Goal: Task Accomplishment & Management: Complete application form

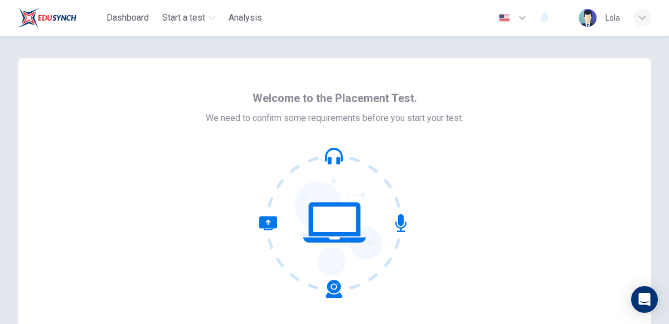
click at [329, 158] on icon at bounding box center [334, 160] width 13 height 7
click at [340, 223] on icon at bounding box center [334, 222] width 150 height 150
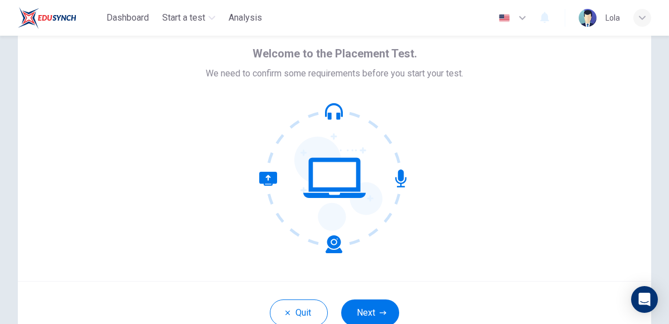
scroll to position [67, 0]
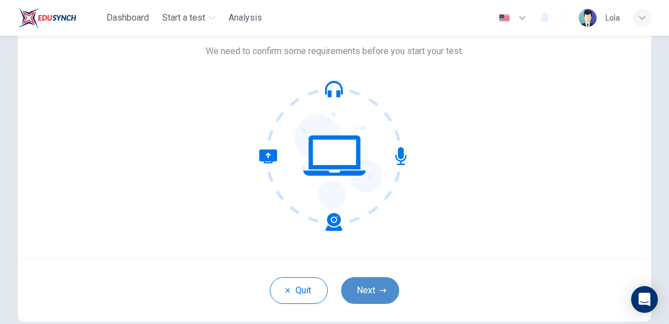
click at [358, 288] on button "Next" at bounding box center [370, 290] width 58 height 27
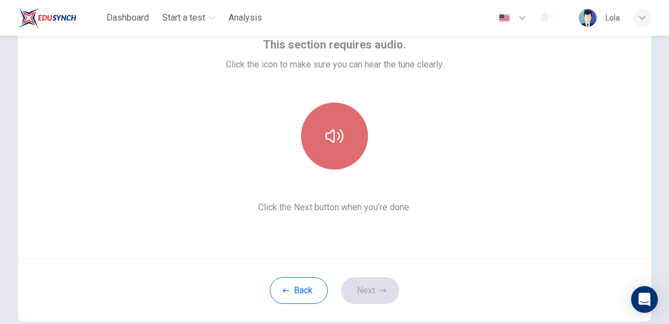
click at [344, 128] on button "button" at bounding box center [334, 136] width 67 height 67
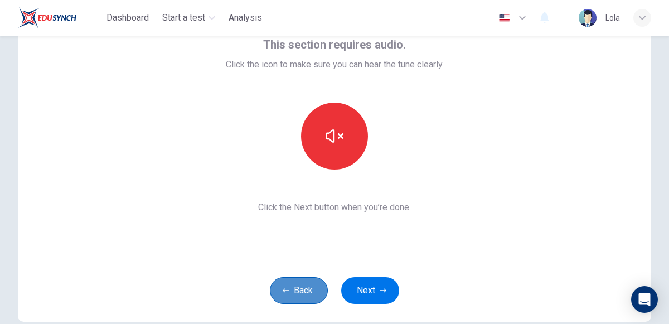
click at [294, 282] on button "Back" at bounding box center [299, 290] width 58 height 27
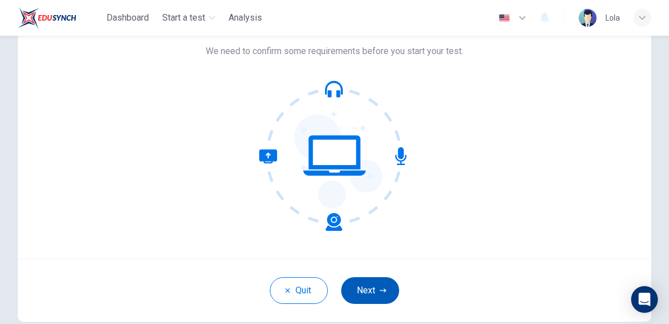
click at [366, 287] on button "Next" at bounding box center [370, 290] width 58 height 27
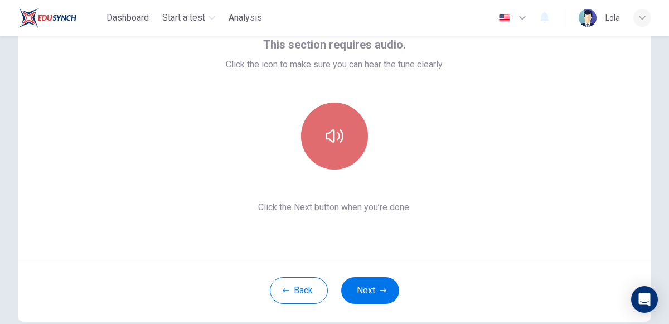
drag, startPoint x: 342, startPoint y: 131, endPoint x: 348, endPoint y: 137, distance: 7.9
click at [348, 137] on button "button" at bounding box center [334, 136] width 67 height 67
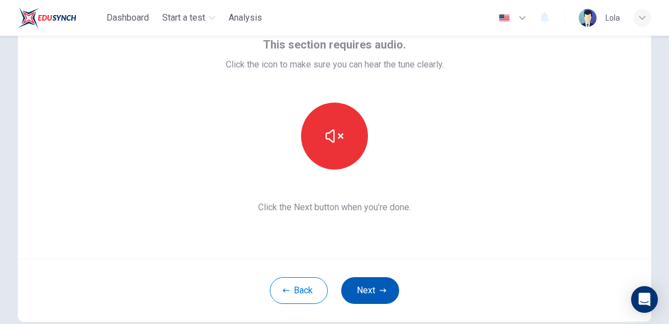
click at [373, 280] on button "Next" at bounding box center [370, 290] width 58 height 27
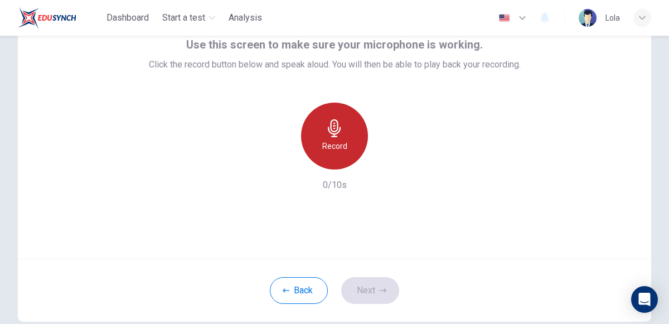
drag, startPoint x: 341, startPoint y: 116, endPoint x: 330, endPoint y: 126, distance: 14.2
click at [330, 126] on div "Record" at bounding box center [334, 136] width 67 height 67
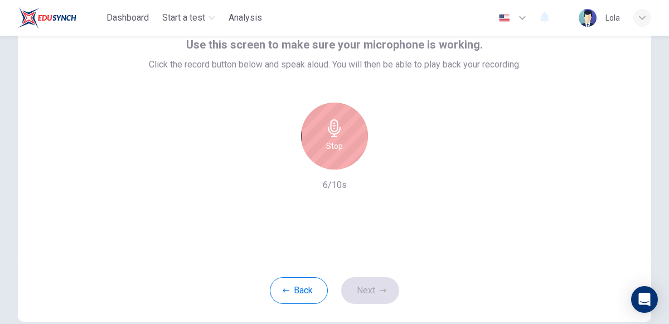
click at [340, 133] on icon "button" at bounding box center [334, 128] width 18 height 18
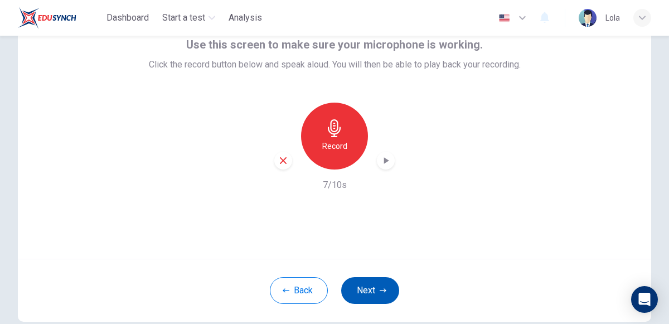
click at [376, 282] on button "Next" at bounding box center [370, 290] width 58 height 27
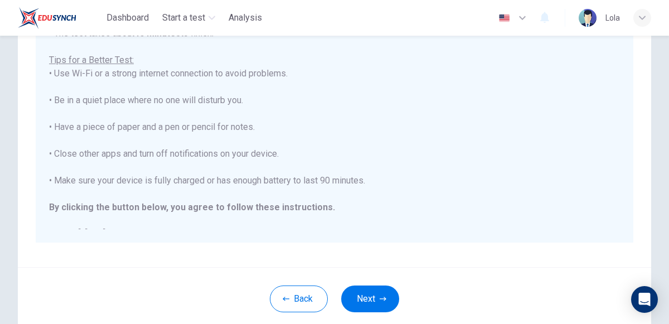
scroll to position [223, 0]
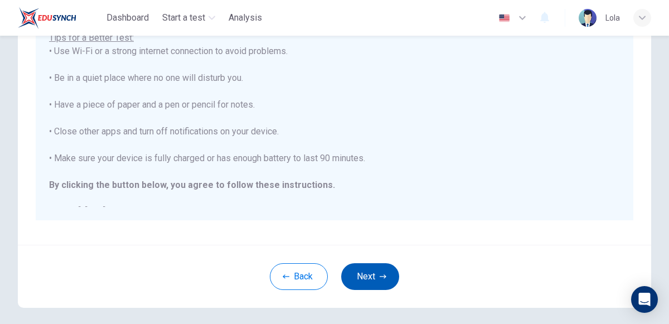
click at [382, 270] on button "Next" at bounding box center [370, 276] width 58 height 27
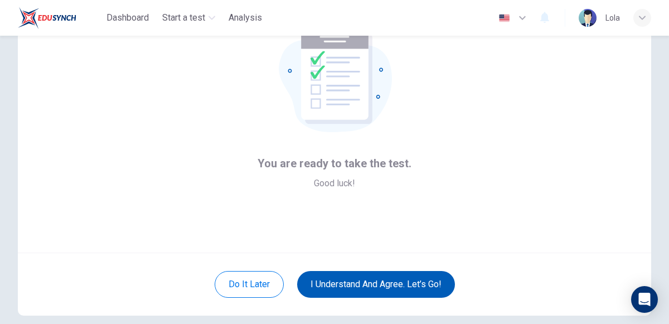
scroll to position [51, 0]
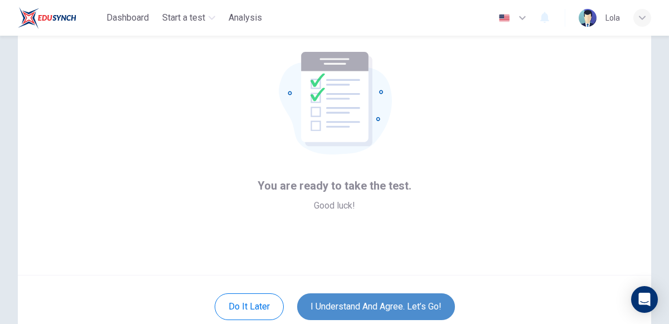
click at [349, 300] on button "I understand and agree. Let’s go!" at bounding box center [376, 306] width 158 height 27
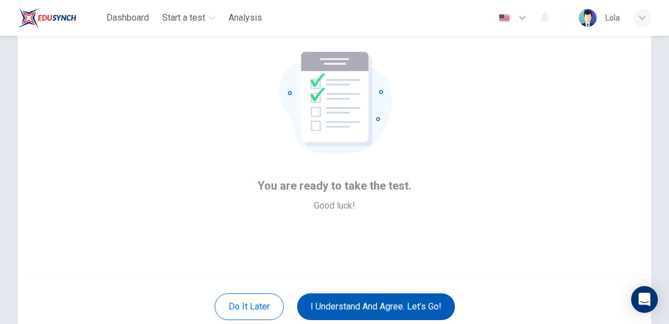
click at [349, 299] on button "I understand and agree. Let’s go!" at bounding box center [376, 306] width 158 height 27
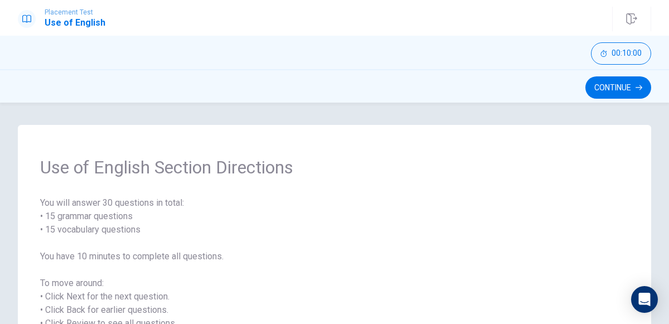
drag, startPoint x: 378, startPoint y: 241, endPoint x: 374, endPoint y: 206, distance: 35.3
click at [374, 206] on span "You will answer 30 questions in total: • 15 grammar questions • 15 vocabulary q…" at bounding box center [334, 303] width 588 height 214
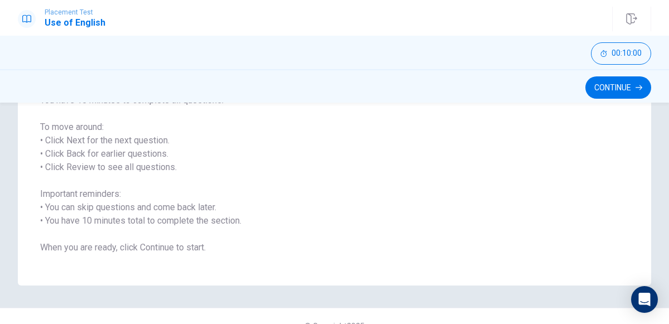
scroll to position [175, 0]
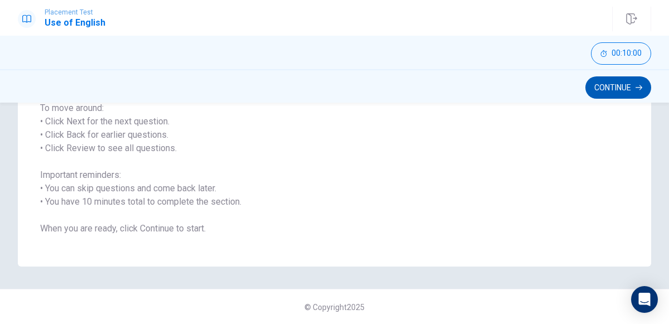
click at [604, 80] on button "Continue" at bounding box center [618, 87] width 66 height 22
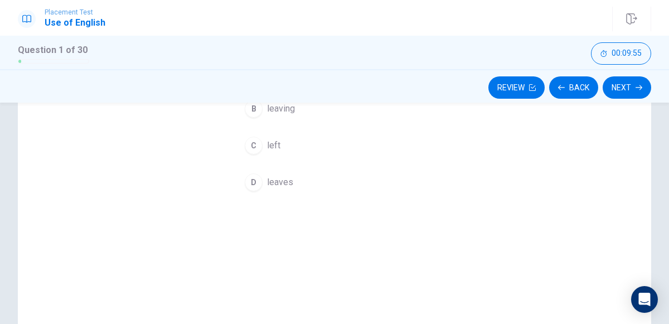
drag, startPoint x: 591, startPoint y: 154, endPoint x: 587, endPoint y: 193, distance: 39.7
click at [587, 193] on div "Question 1 She ____ home an hour ago. A leave B leaving C left D leaves" at bounding box center [334, 143] width 633 height 387
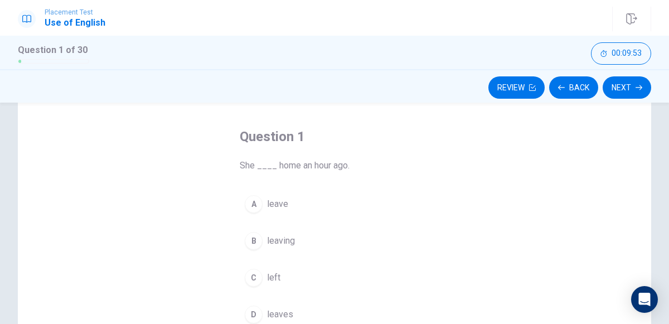
scroll to position [41, 0]
click at [284, 249] on button "B leaving" at bounding box center [334, 242] width 189 height 28
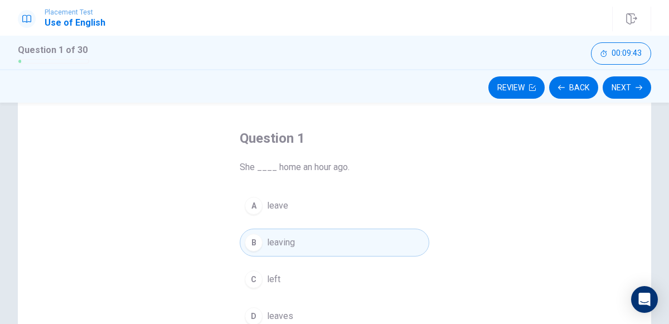
click at [249, 279] on div "C" at bounding box center [254, 279] width 18 height 18
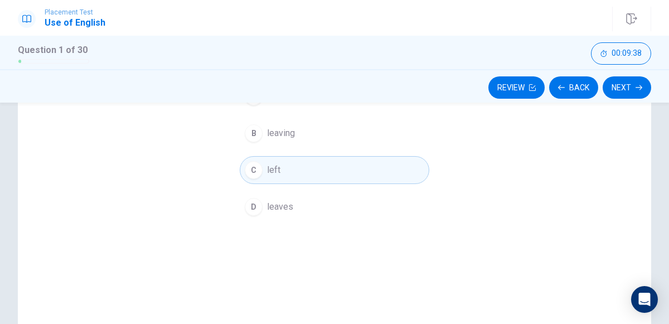
scroll to position [153, 0]
click at [635, 83] on button "Next" at bounding box center [626, 87] width 48 height 22
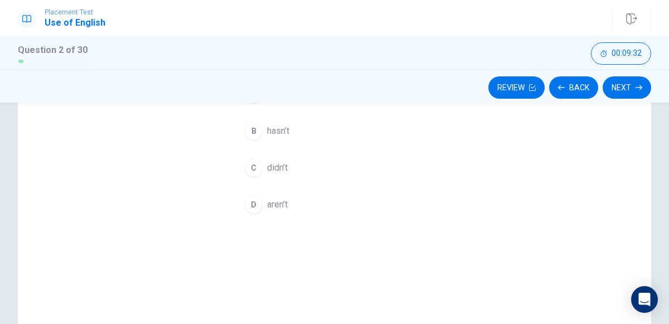
click at [469, 127] on div "Question 2 We ____ have to wait for the bus [DATE]. A don’t B hasn’t C didn’t D…" at bounding box center [334, 165] width 633 height 387
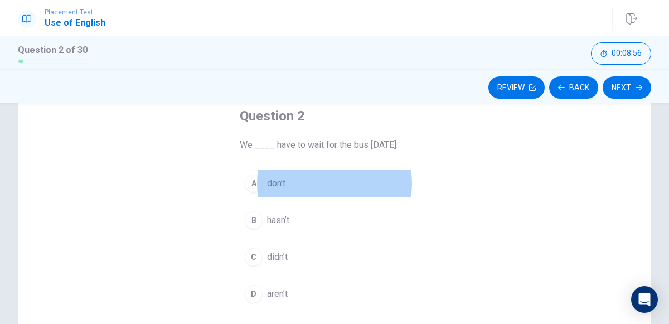
click at [108, 259] on div "Question 2 We ____ have to wait for the bus [DATE]. A don’t B hasn’t C didn’t D…" at bounding box center [334, 254] width 633 height 387
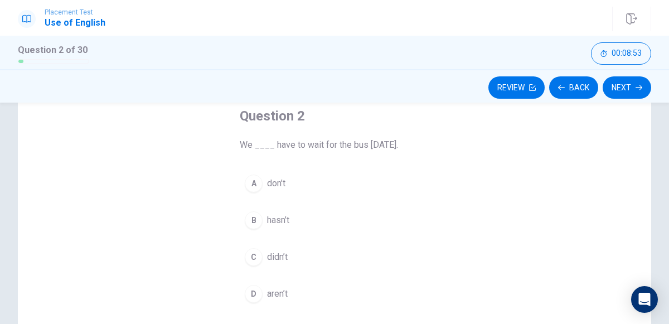
click at [275, 255] on span "didn’t" at bounding box center [277, 256] width 21 height 13
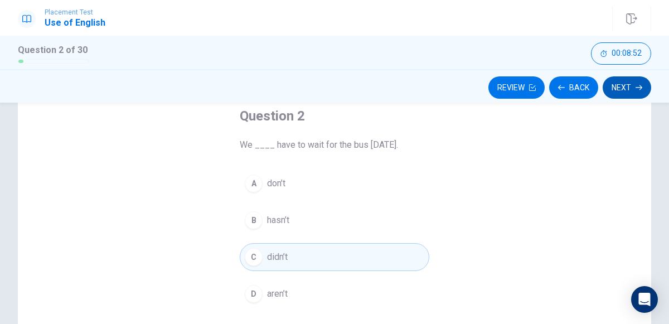
click at [621, 85] on button "Next" at bounding box center [626, 87] width 48 height 22
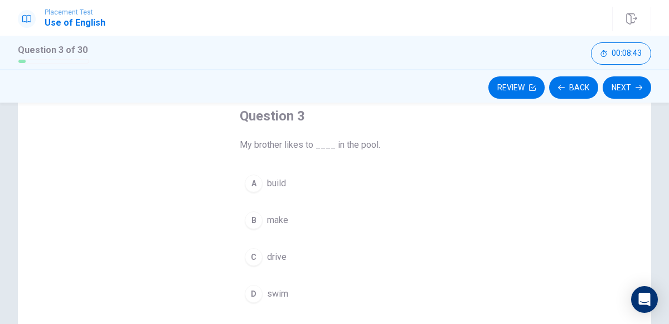
click at [260, 291] on div "D" at bounding box center [254, 294] width 18 height 18
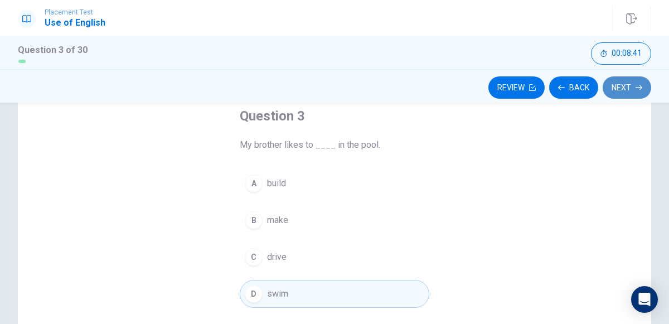
click at [625, 84] on button "Next" at bounding box center [626, 87] width 48 height 22
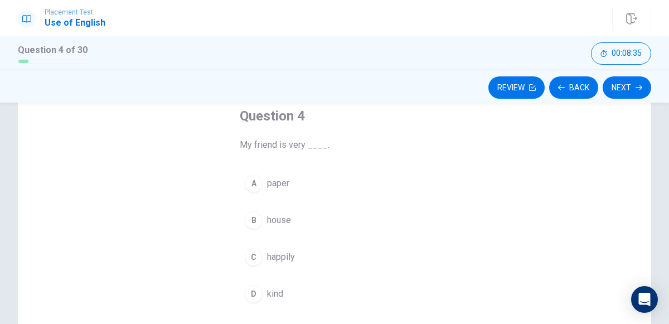
click at [251, 295] on div "D" at bounding box center [254, 294] width 18 height 18
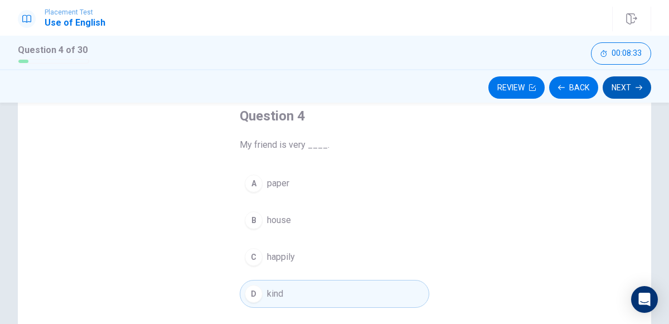
click at [617, 81] on button "Next" at bounding box center [626, 87] width 48 height 22
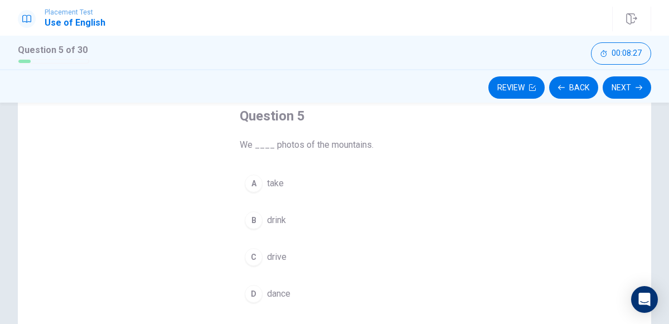
click at [251, 184] on div "A" at bounding box center [254, 183] width 18 height 18
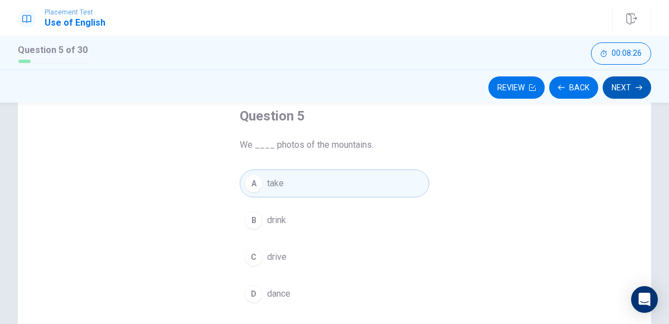
click at [632, 82] on button "Next" at bounding box center [626, 87] width 48 height 22
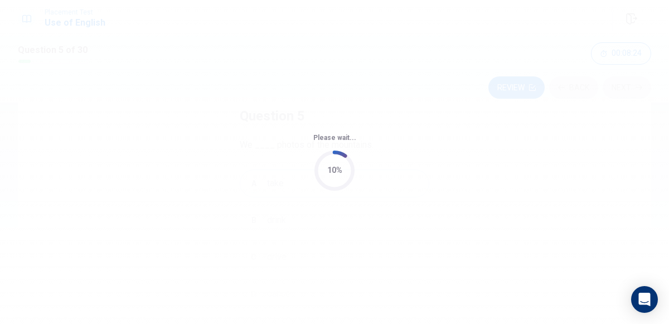
scroll to position [0, 0]
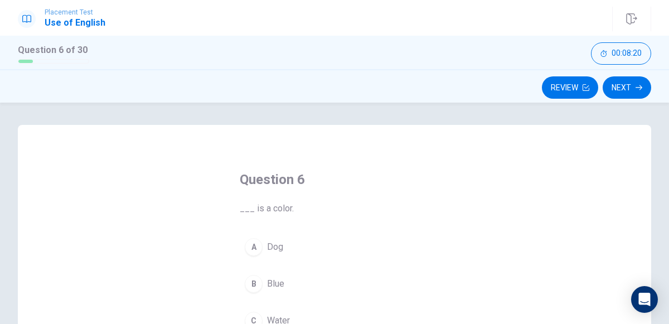
click at [362, 170] on div "Question 6 ___ is a color. A Dog B Blue C Water D Tree" at bounding box center [334, 271] width 234 height 236
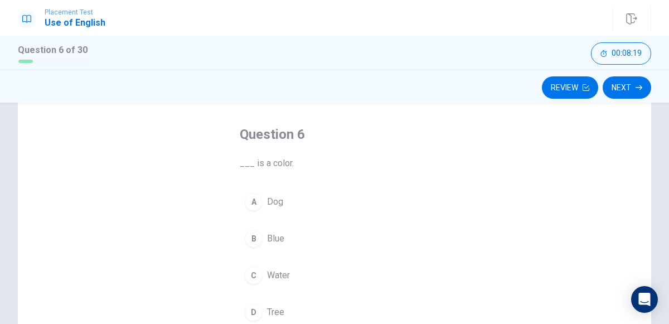
scroll to position [67, 0]
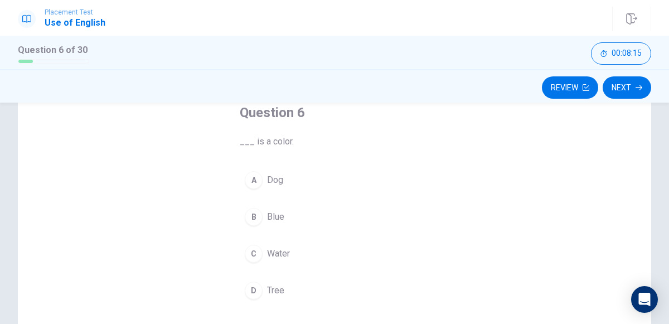
click at [252, 215] on div "B" at bounding box center [254, 217] width 18 height 18
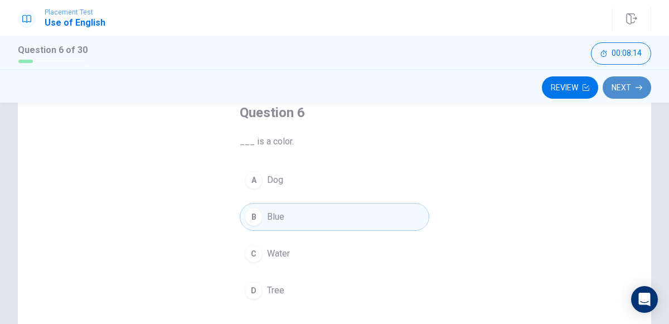
click at [630, 82] on button "Next" at bounding box center [626, 87] width 48 height 22
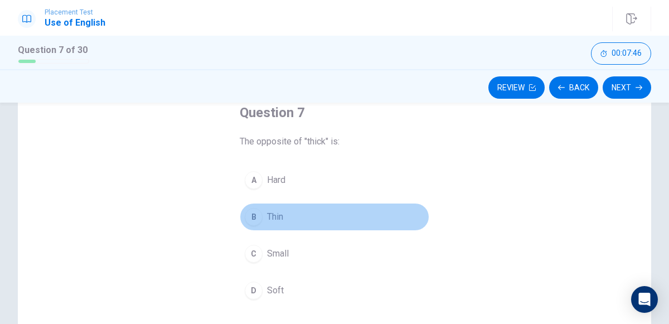
click at [251, 213] on div "B" at bounding box center [254, 217] width 18 height 18
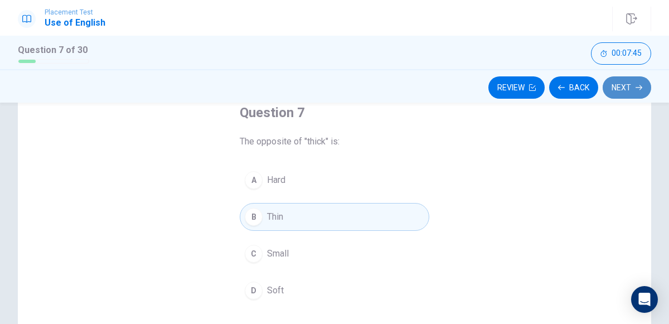
click at [621, 90] on button "Next" at bounding box center [626, 87] width 48 height 22
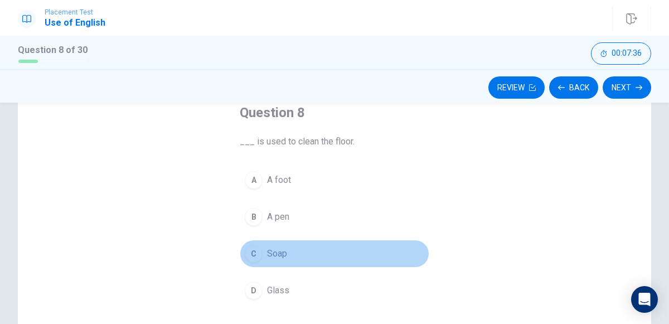
click at [252, 256] on div "C" at bounding box center [254, 254] width 18 height 18
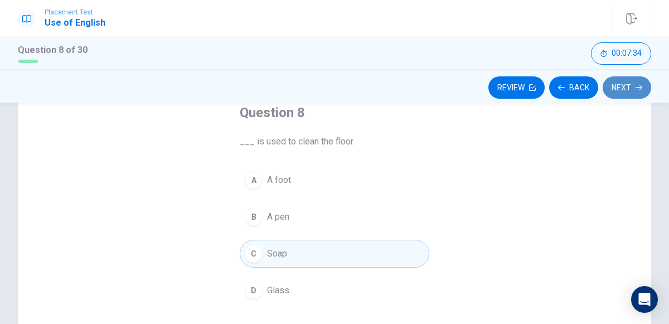
click at [636, 76] on button "Next" at bounding box center [626, 87] width 48 height 22
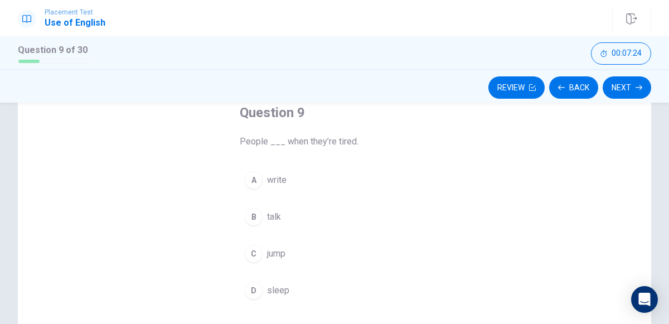
click at [252, 292] on div "D" at bounding box center [254, 290] width 18 height 18
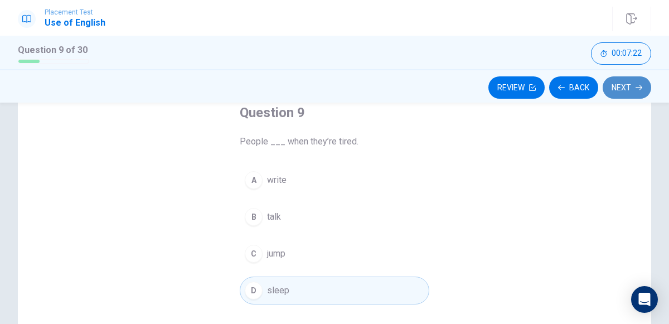
click at [634, 84] on button "Next" at bounding box center [626, 87] width 48 height 22
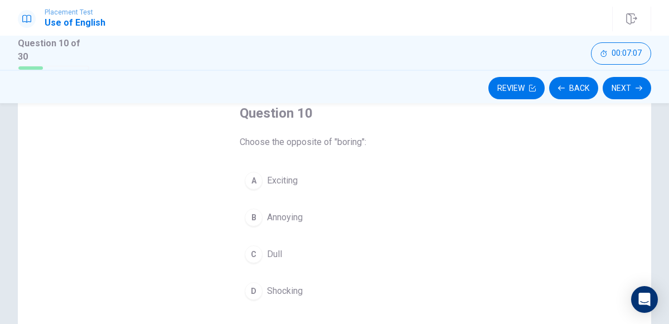
click at [254, 178] on div "A" at bounding box center [254, 181] width 18 height 18
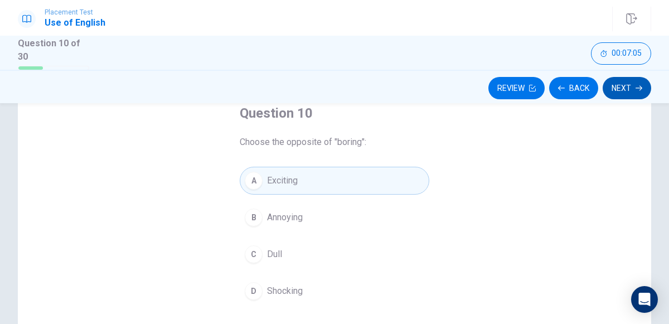
click at [625, 89] on button "Next" at bounding box center [626, 88] width 48 height 22
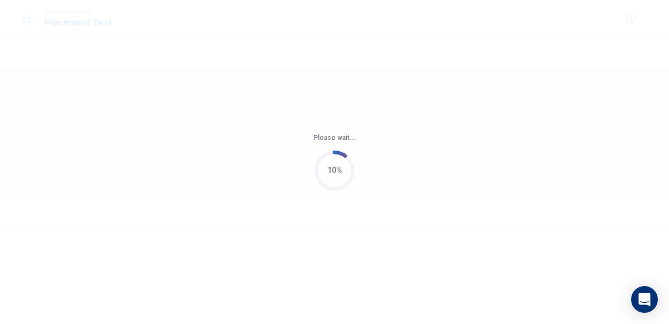
scroll to position [0, 0]
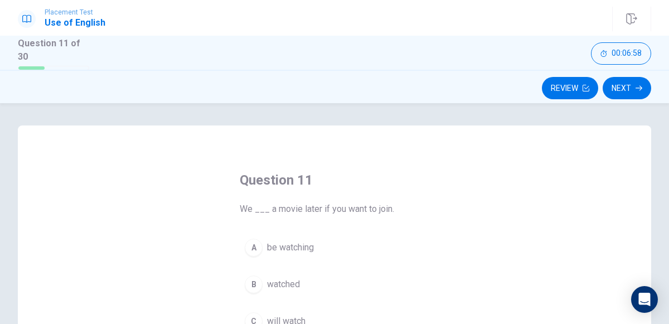
click at [622, 169] on div "Question 11 We ___ a movie later if you want to join. A be watching B watched C…" at bounding box center [334, 318] width 633 height 387
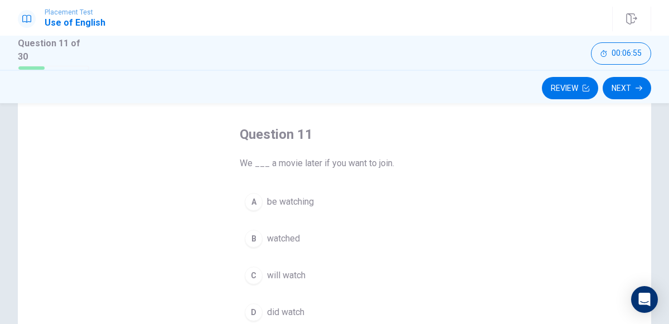
scroll to position [45, 0]
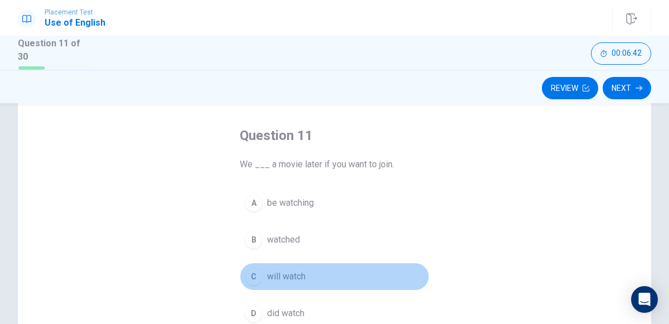
click at [253, 272] on div "C" at bounding box center [254, 276] width 18 height 18
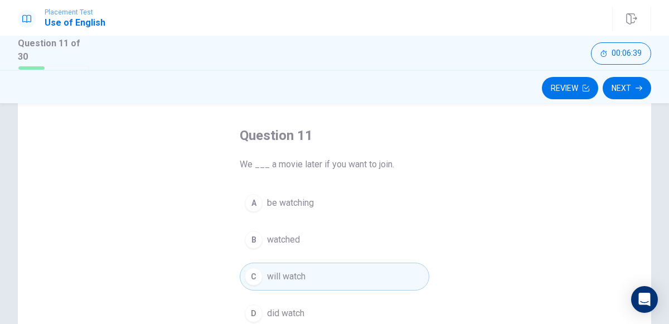
click at [640, 99] on div "Review Next" at bounding box center [334, 86] width 669 height 33
click at [632, 79] on button "Next" at bounding box center [626, 88] width 48 height 22
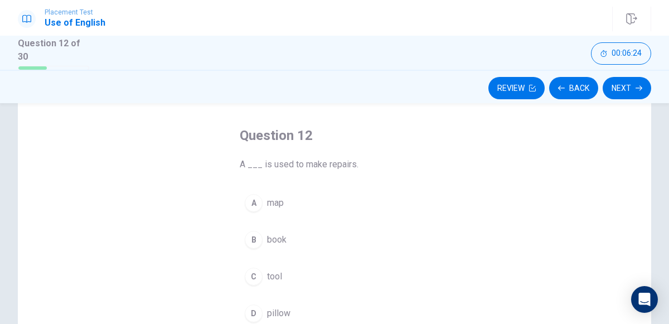
click at [259, 274] on div "C" at bounding box center [254, 276] width 18 height 18
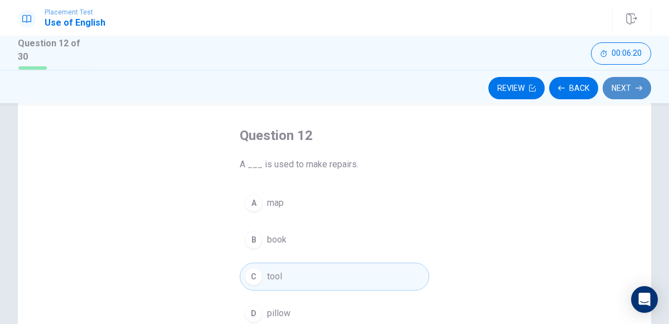
click at [632, 89] on button "Next" at bounding box center [626, 88] width 48 height 22
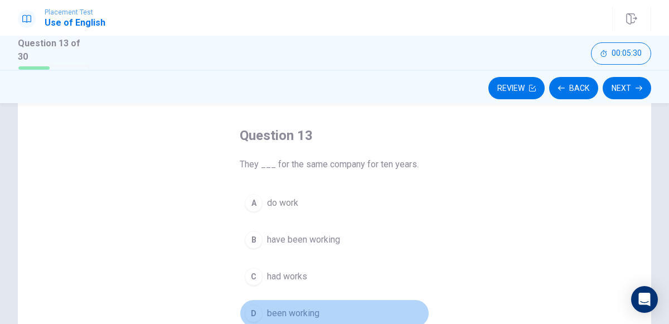
click at [252, 311] on div "D" at bounding box center [254, 313] width 18 height 18
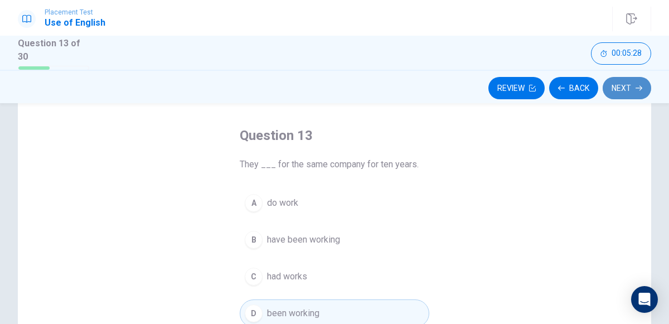
click at [612, 84] on button "Next" at bounding box center [626, 88] width 48 height 22
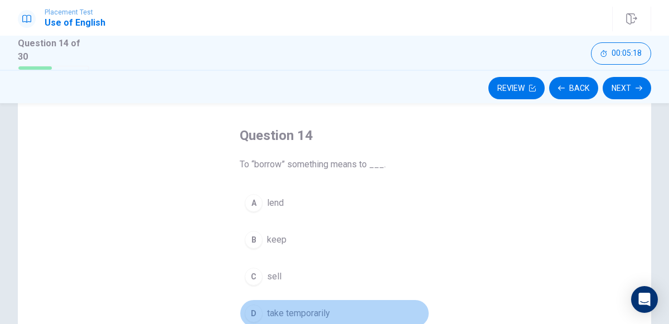
click at [252, 312] on div "D" at bounding box center [254, 313] width 18 height 18
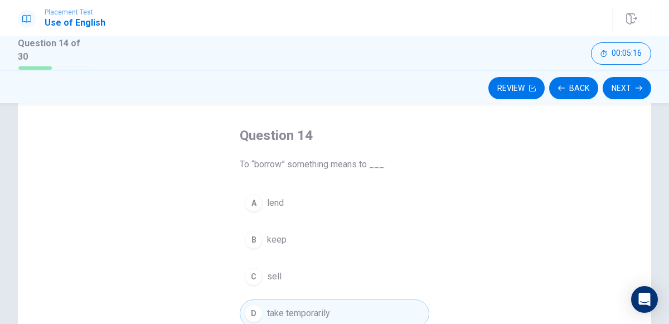
click at [625, 75] on div "Review Back Next" at bounding box center [334, 86] width 669 height 33
click at [624, 84] on button "Next" at bounding box center [626, 88] width 48 height 22
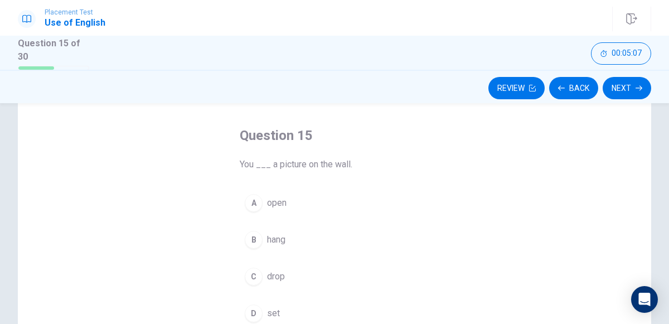
click at [252, 237] on div "B" at bounding box center [254, 240] width 18 height 18
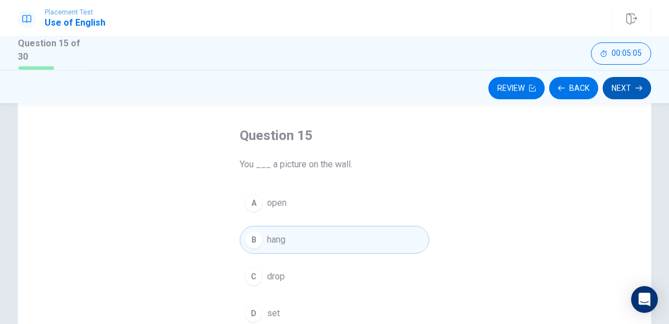
click at [624, 85] on button "Next" at bounding box center [626, 88] width 48 height 22
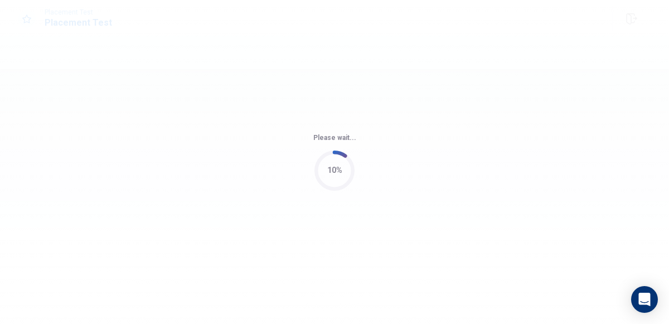
scroll to position [0, 0]
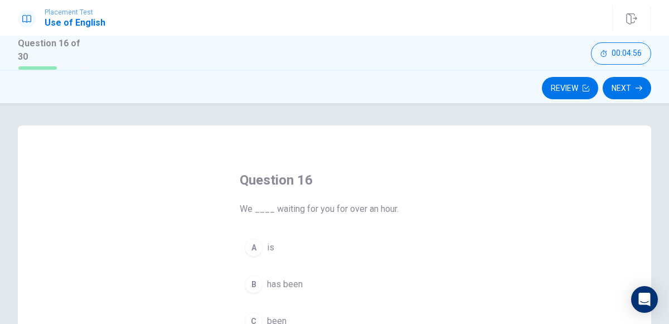
click at [592, 150] on div "Question 16 We ____ waiting for you for over an hour. A is B has been C been D …" at bounding box center [334, 318] width 633 height 387
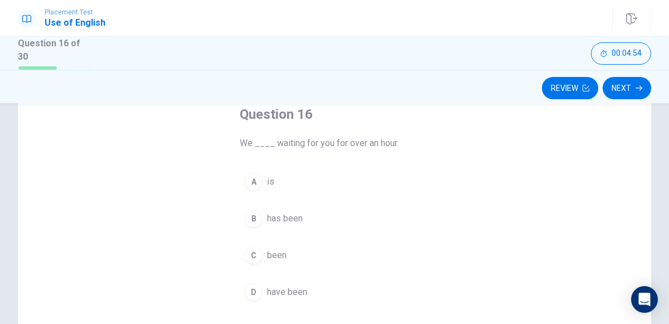
scroll to position [67, 0]
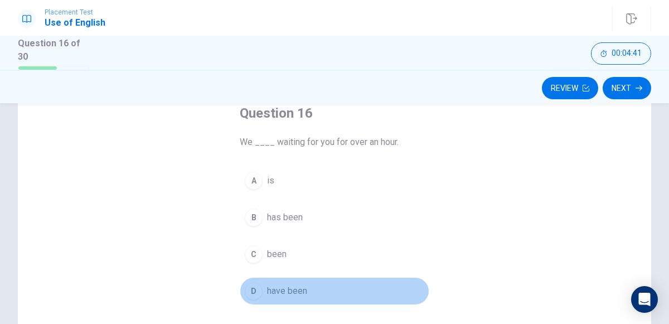
click at [252, 283] on div "D" at bounding box center [254, 291] width 18 height 18
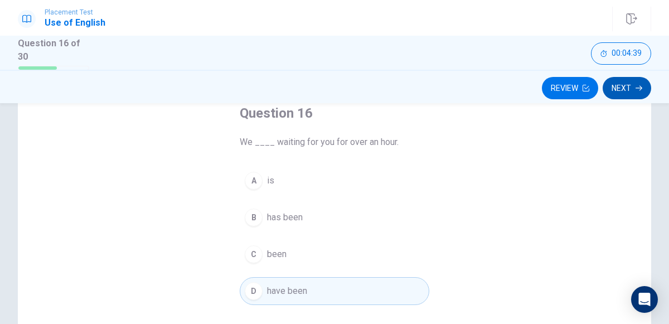
click at [623, 77] on button "Next" at bounding box center [626, 88] width 48 height 22
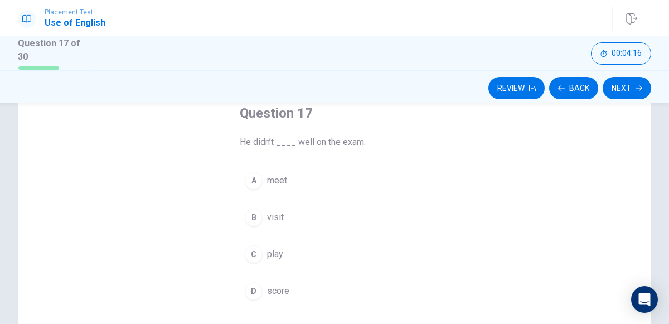
click at [268, 293] on span "score" at bounding box center [278, 290] width 22 height 13
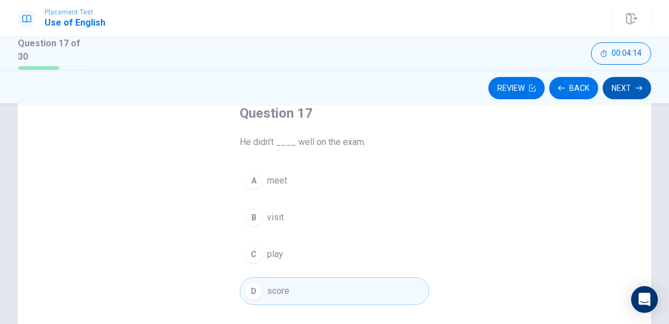
click at [624, 83] on button "Next" at bounding box center [626, 88] width 48 height 22
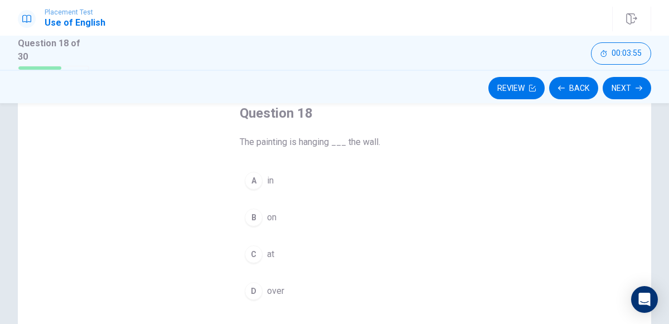
click at [252, 177] on div "A" at bounding box center [254, 181] width 18 height 18
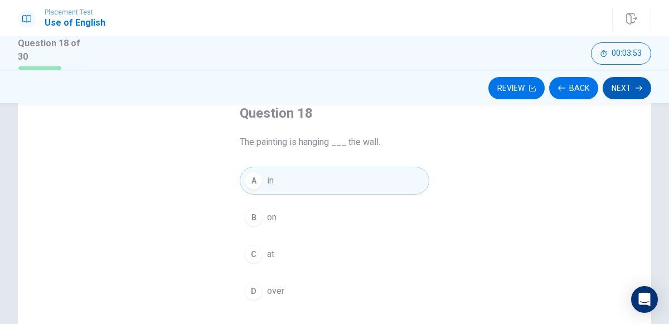
click at [640, 78] on button "Next" at bounding box center [626, 88] width 48 height 22
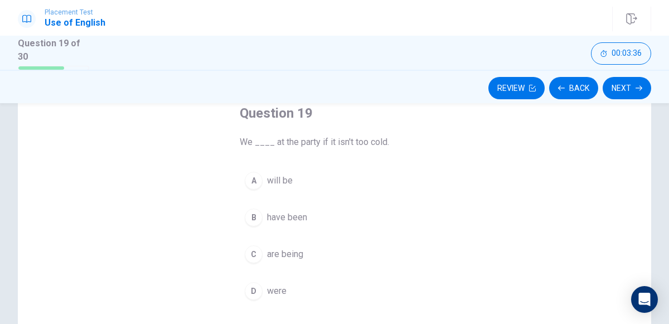
click at [279, 175] on span "will be" at bounding box center [280, 180] width 26 height 13
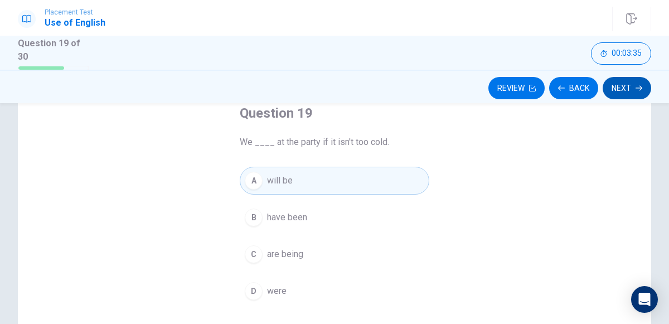
click at [638, 83] on button "Next" at bounding box center [626, 88] width 48 height 22
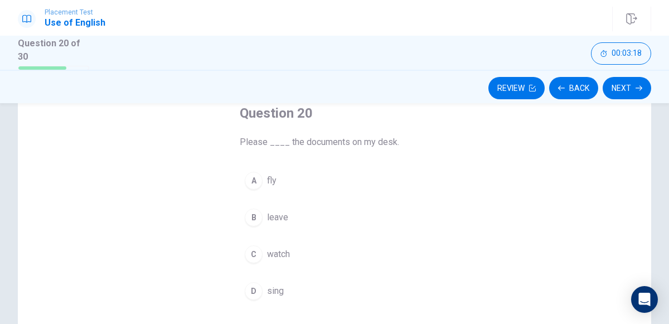
click at [272, 216] on span "leave" at bounding box center [277, 217] width 21 height 13
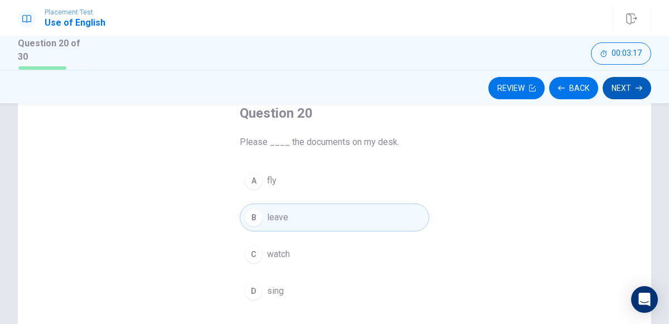
click at [630, 87] on button "Next" at bounding box center [626, 88] width 48 height 22
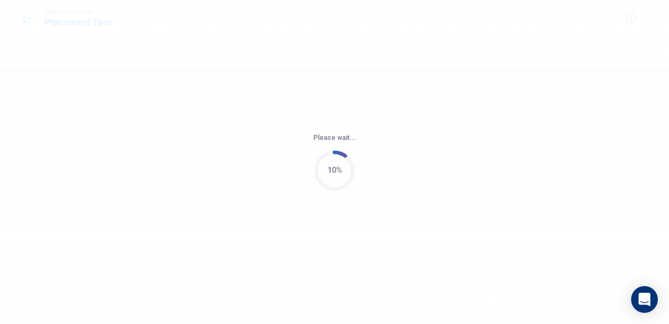
scroll to position [0, 0]
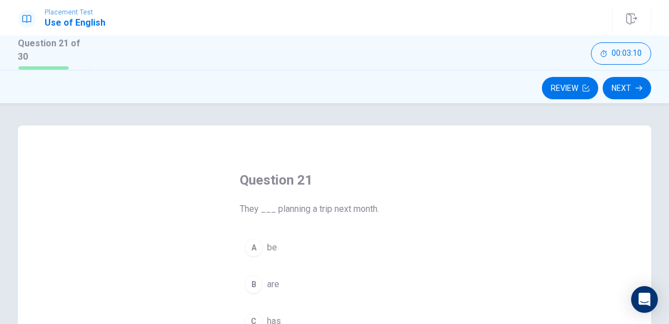
click at [395, 217] on div "Question 21 They ___ planning a trip next month. A be B are C has D is" at bounding box center [334, 271] width 234 height 236
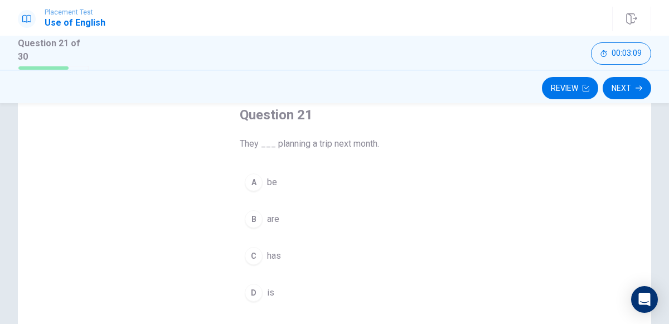
scroll to position [67, 0]
click at [252, 218] on div "B" at bounding box center [254, 217] width 18 height 18
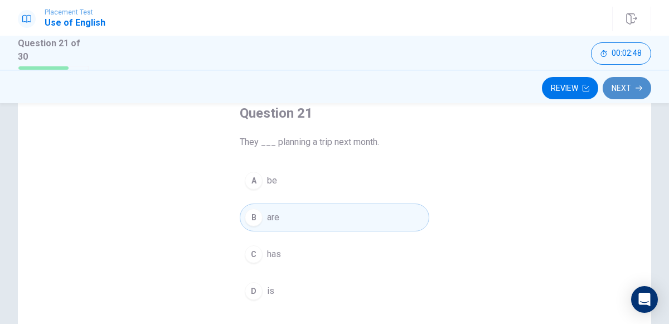
click at [631, 84] on button "Next" at bounding box center [626, 88] width 48 height 22
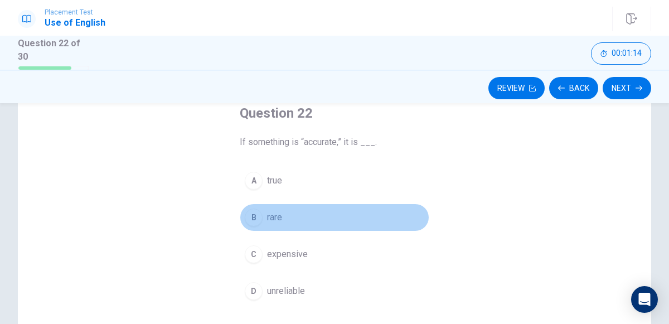
click at [256, 220] on div "B" at bounding box center [254, 217] width 18 height 18
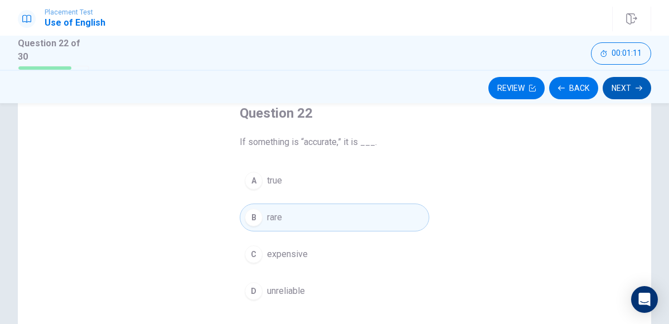
click at [607, 89] on button "Next" at bounding box center [626, 88] width 48 height 22
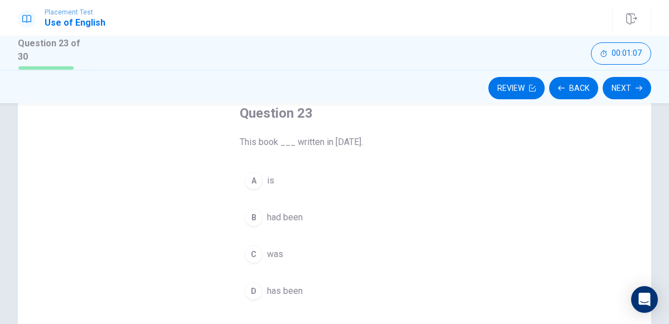
click at [259, 255] on div "C" at bounding box center [254, 254] width 18 height 18
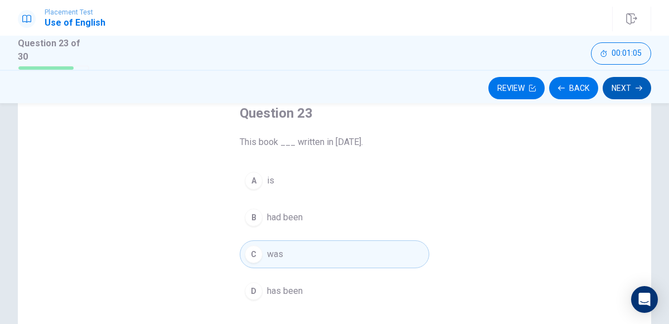
click at [621, 89] on button "Next" at bounding box center [626, 88] width 48 height 22
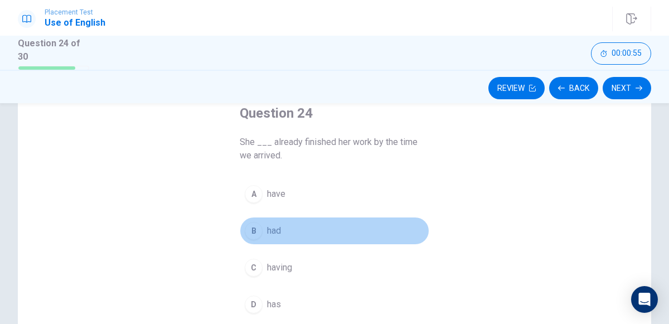
click at [265, 230] on button "B had" at bounding box center [334, 231] width 189 height 28
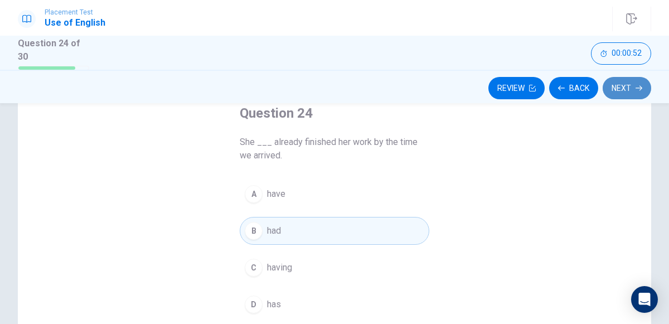
click at [630, 82] on button "Next" at bounding box center [626, 88] width 48 height 22
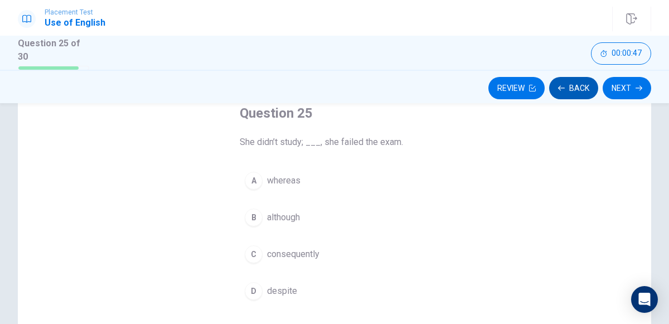
click at [573, 80] on button "Back" at bounding box center [573, 88] width 49 height 22
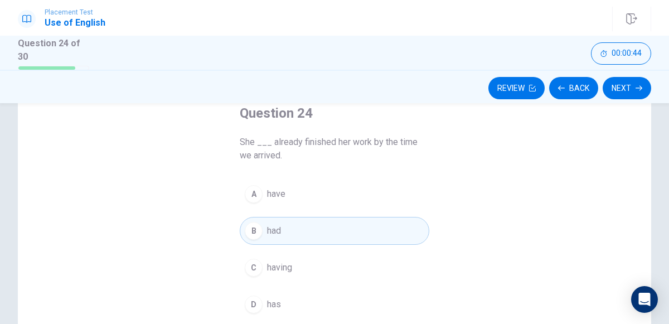
click at [260, 305] on div "D" at bounding box center [254, 304] width 18 height 18
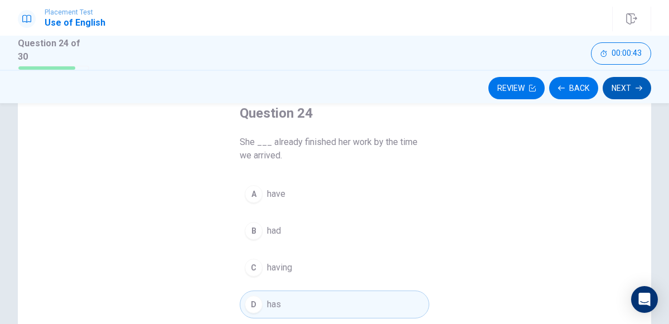
click at [622, 78] on button "Next" at bounding box center [626, 88] width 48 height 22
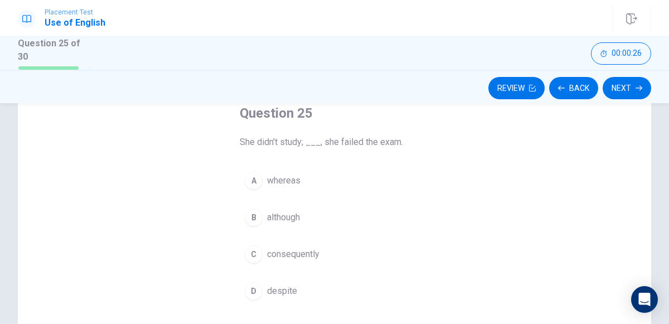
click at [253, 255] on div "C" at bounding box center [254, 254] width 18 height 18
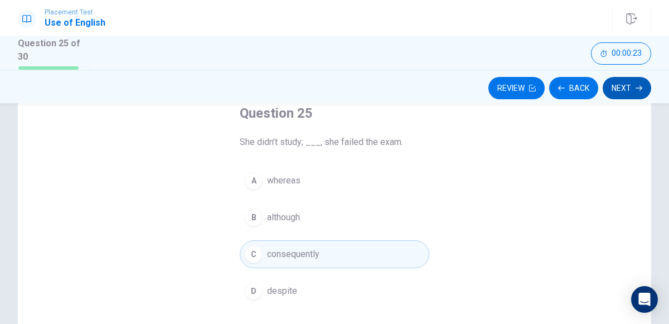
click at [636, 82] on button "Next" at bounding box center [626, 88] width 48 height 22
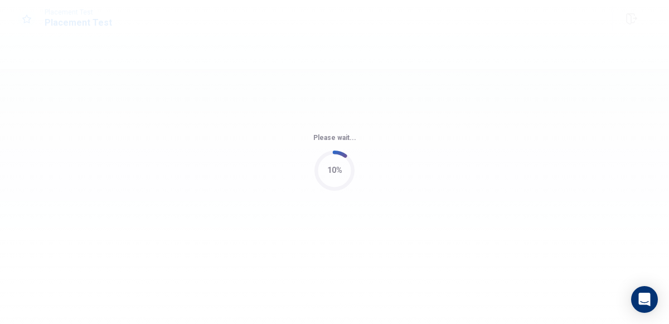
scroll to position [0, 0]
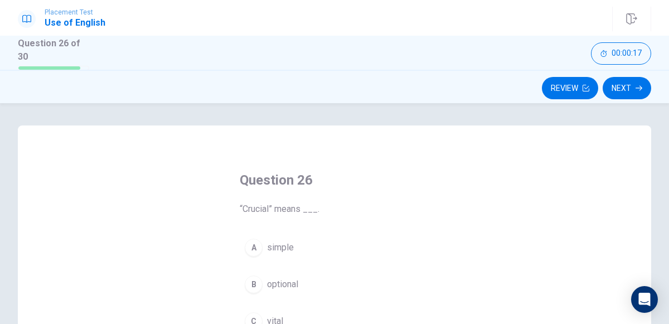
click at [512, 188] on div "Question 26 “Crucial” means ___. A simple B optional C vital D unnecessary" at bounding box center [334, 318] width 633 height 387
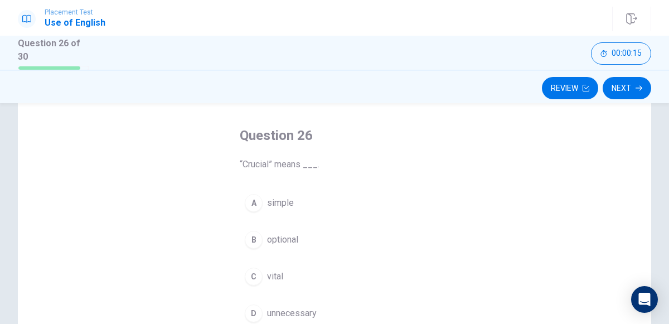
scroll to position [67, 0]
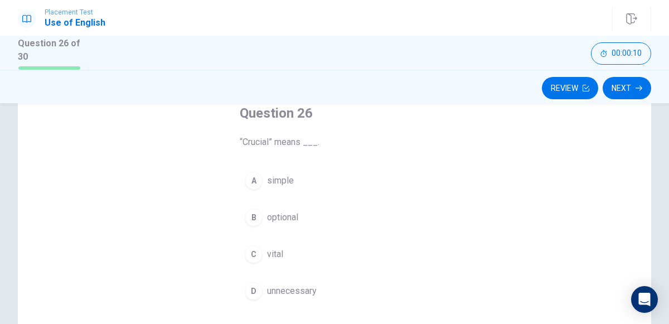
click at [252, 251] on div "C" at bounding box center [254, 254] width 18 height 18
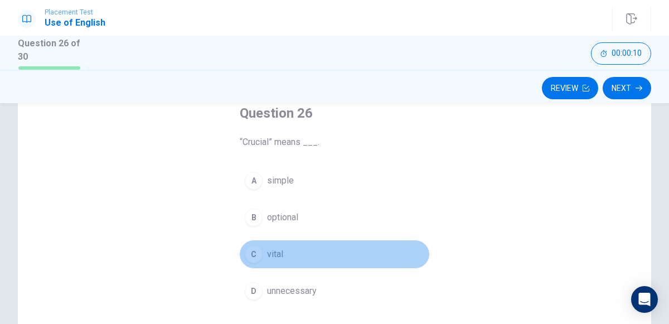
click at [252, 251] on div "C" at bounding box center [254, 254] width 18 height 18
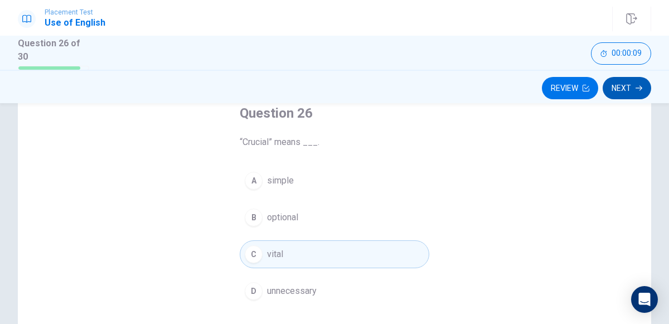
click at [633, 85] on button "Next" at bounding box center [626, 88] width 48 height 22
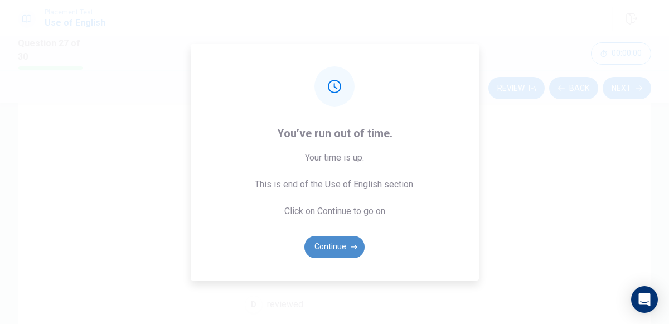
click at [346, 240] on button "Continue" at bounding box center [334, 247] width 60 height 22
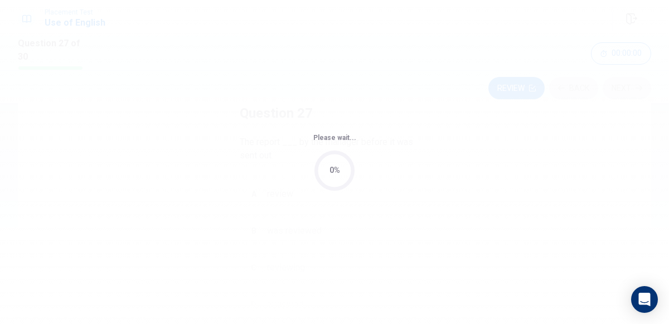
scroll to position [0, 0]
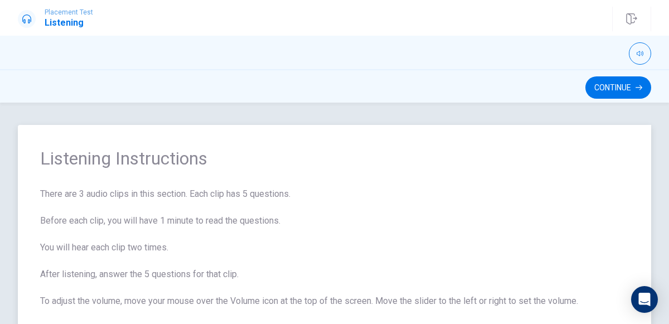
click at [382, 228] on span "There are 3 audio clips in this section. Each clip has 5 questions. Before each…" at bounding box center [334, 274] width 588 height 174
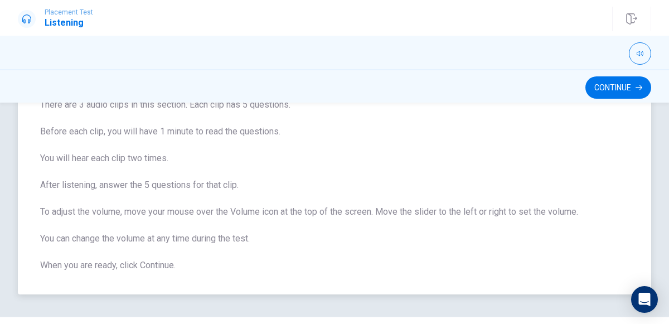
scroll to position [111, 0]
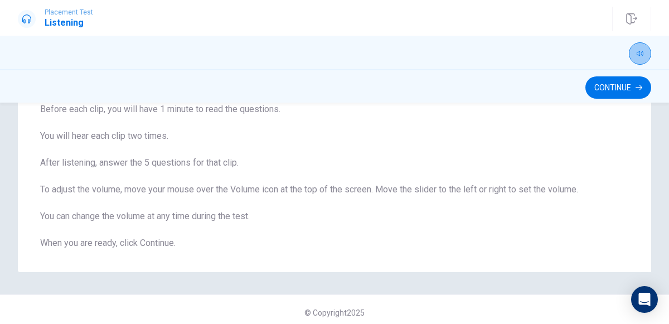
click at [635, 53] on button "button" at bounding box center [640, 53] width 22 height 22
click at [416, 87] on div "Continue" at bounding box center [334, 87] width 633 height 21
click at [447, 149] on span "There are 3 audio clips in this section. Each clip has 5 questions. Before each…" at bounding box center [334, 163] width 588 height 174
click at [614, 150] on span "There are 3 audio clips in this section. Each clip has 5 questions. Before each…" at bounding box center [334, 163] width 588 height 174
click at [348, 177] on span "There are 3 audio clips in this section. Each clip has 5 questions. Before each…" at bounding box center [334, 163] width 588 height 174
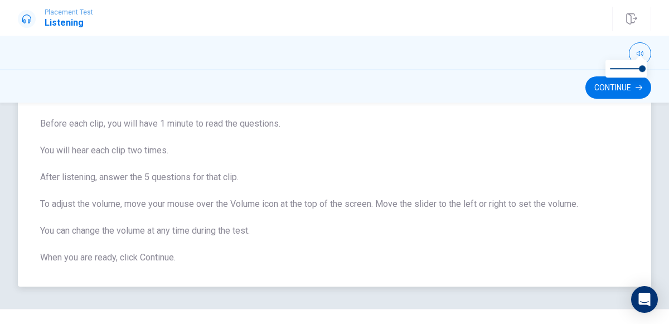
scroll to position [95, 0]
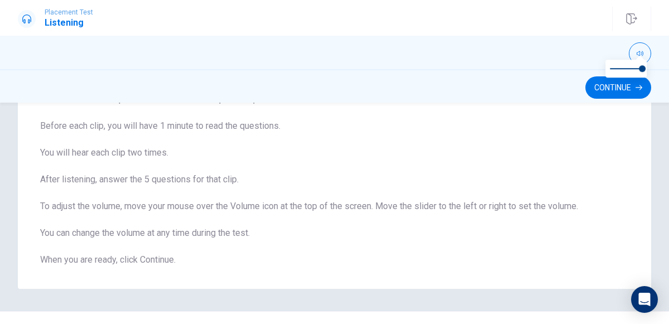
click at [612, 61] on span at bounding box center [626, 69] width 32 height 16
type input "1"
click at [641, 68] on span at bounding box center [626, 69] width 32 height 16
click at [616, 50] on div at bounding box center [334, 53] width 633 height 22
click at [644, 53] on button "button" at bounding box center [640, 53] width 22 height 22
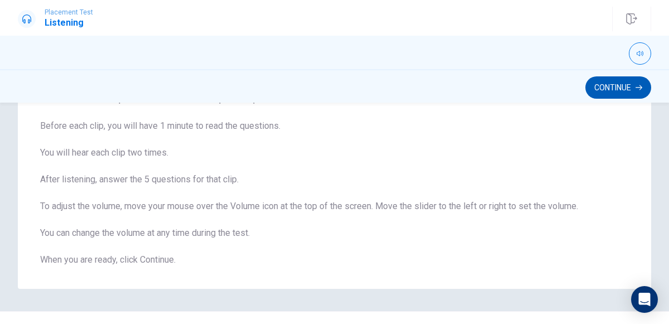
click at [634, 87] on button "Continue" at bounding box center [618, 87] width 66 height 22
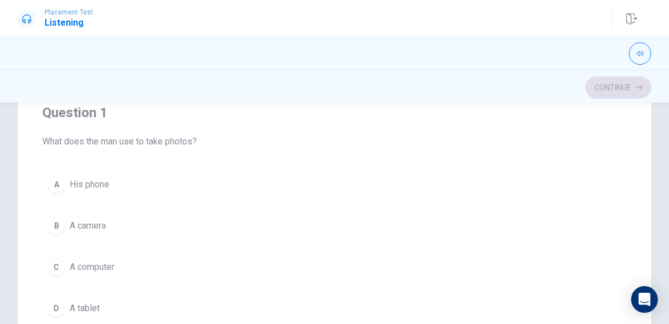
click at [394, 168] on div "Question 1 What does the man use to take photos? A His phone B A camera C A com…" at bounding box center [334, 213] width 584 height 254
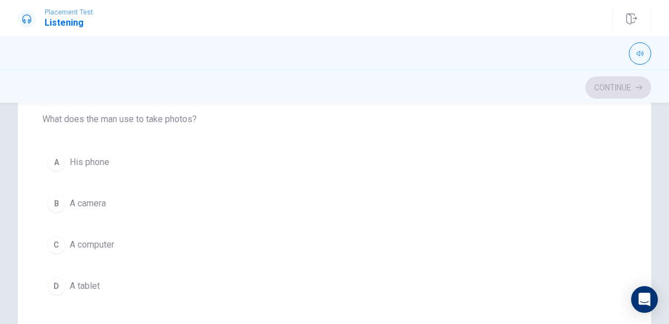
scroll to position [0, 0]
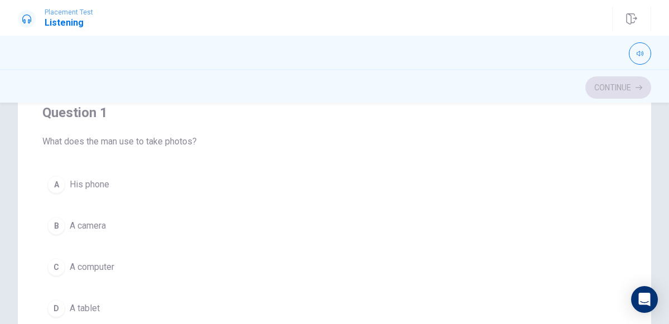
click at [56, 225] on div "B" at bounding box center [56, 226] width 18 height 18
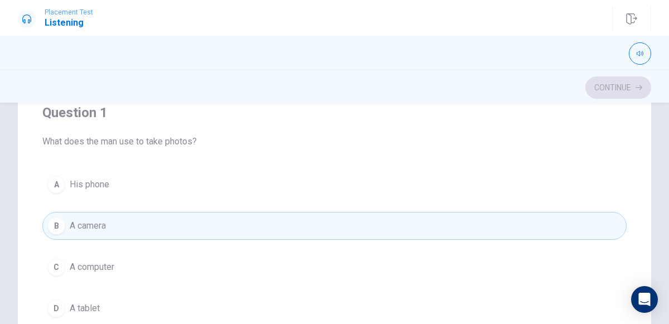
click at [468, 131] on div "Question 1 What does the man use to take photos?" at bounding box center [334, 126] width 584 height 45
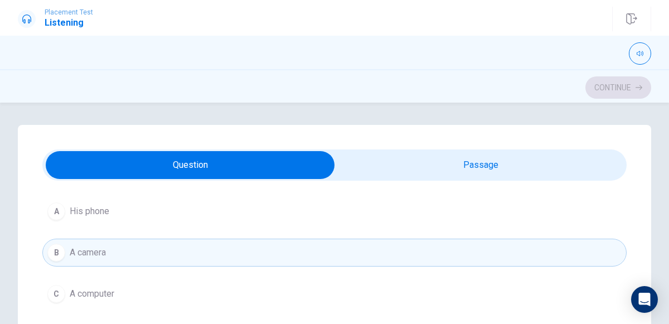
scroll to position [89, 0]
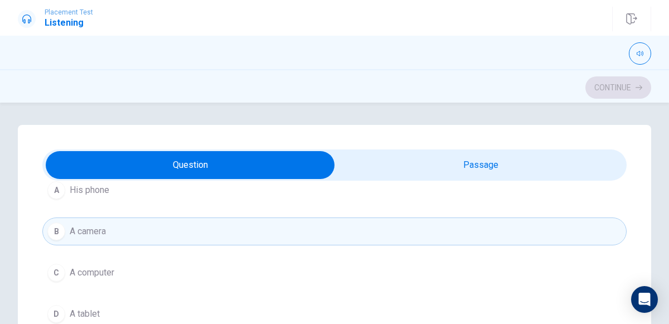
click at [196, 115] on div "Question 1 What does the man use to take photos? A His phone B A camera C A com…" at bounding box center [334, 213] width 669 height 221
click at [197, 115] on div "Question 1 What does the man use to take photos? A His phone B A camera C A com…" at bounding box center [334, 213] width 669 height 221
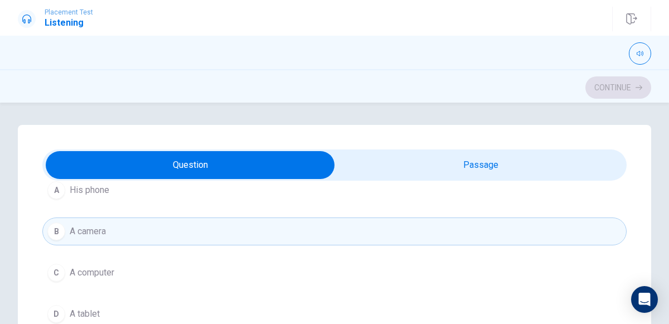
click at [197, 115] on div "Question 1 What does the man use to take photos? A His phone B A camera C A com…" at bounding box center [334, 213] width 669 height 221
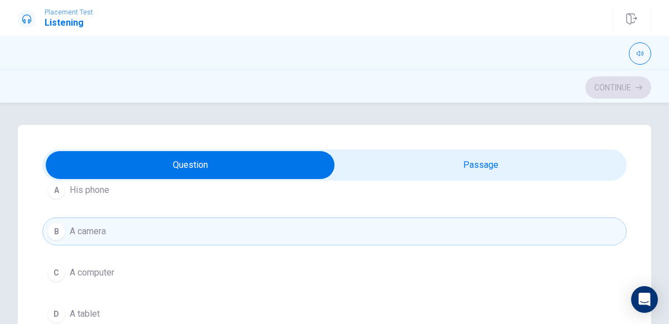
click at [197, 115] on div "Question 1 What does the man use to take photos? A His phone B A camera C A com…" at bounding box center [334, 213] width 669 height 221
click at [660, 120] on div "Question 1 What does the man use to take photos? A His phone B A camera C A com…" at bounding box center [334, 213] width 669 height 221
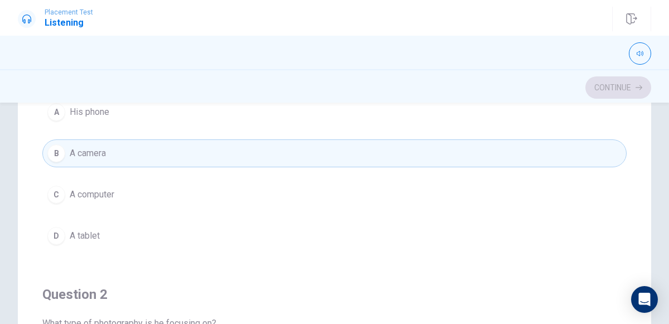
scroll to position [76, 0]
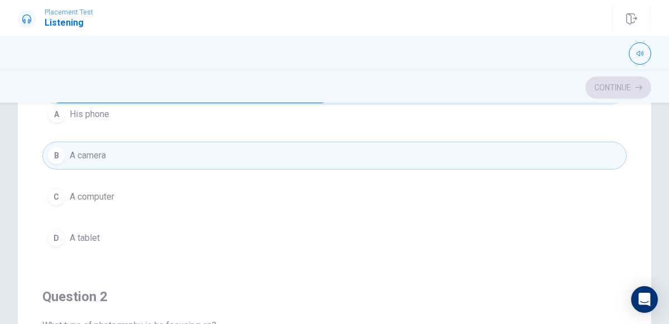
drag, startPoint x: 3, startPoint y: 154, endPoint x: 31, endPoint y: 270, distance: 119.3
click at [31, 270] on div "Question 1 What does the man use to take photos? A His phone B A camera C A com…" at bounding box center [334, 273] width 669 height 448
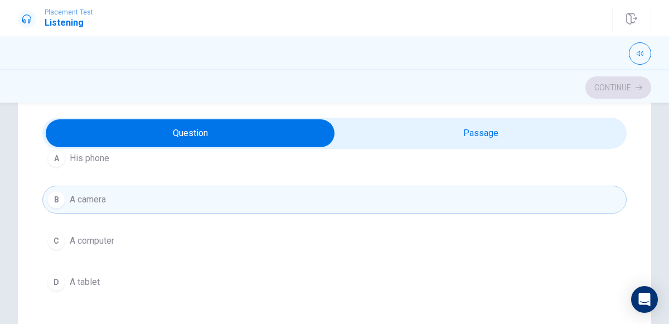
scroll to position [31, 0]
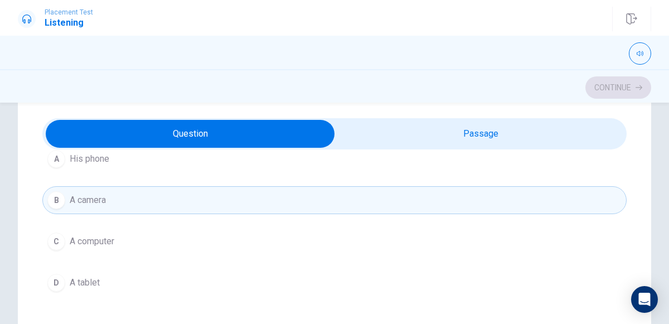
drag, startPoint x: 319, startPoint y: 149, endPoint x: 320, endPoint y: 139, distance: 10.1
click at [320, 139] on div "Question 1 What does the man use to take photos? A His phone B A camera C A com…" at bounding box center [334, 318] width 633 height 448
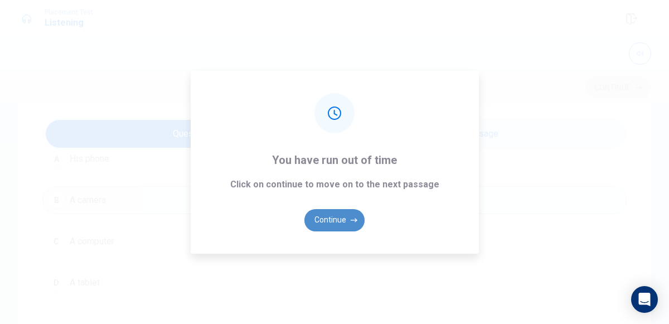
click at [338, 217] on button "Continue" at bounding box center [334, 220] width 60 height 22
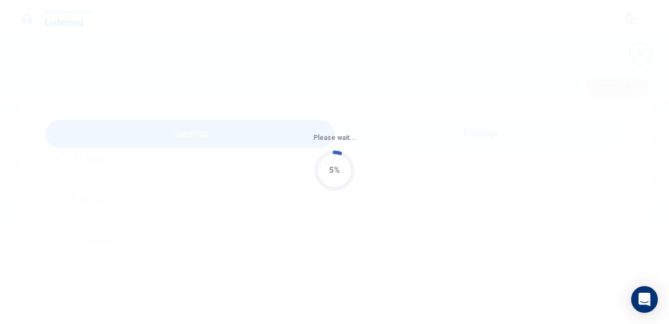
scroll to position [0, 0]
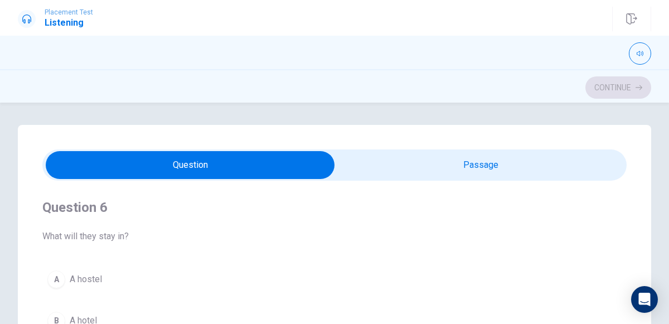
click at [296, 232] on span "What will they stay in?" at bounding box center [334, 236] width 584 height 13
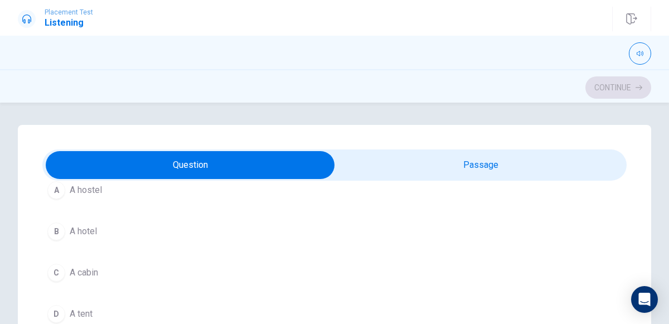
scroll to position [111, 0]
click at [50, 241] on button "C A cabin" at bounding box center [334, 250] width 584 height 28
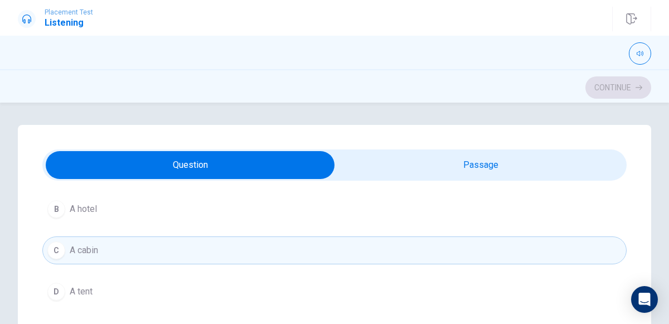
click at [179, 159] on input "checkbox" at bounding box center [190, 165] width 876 height 28
checkbox input "true"
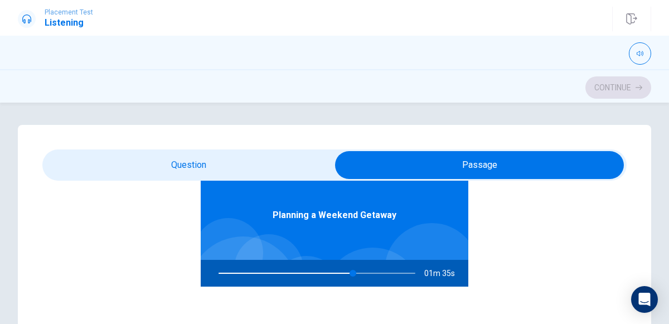
scroll to position [62, 0]
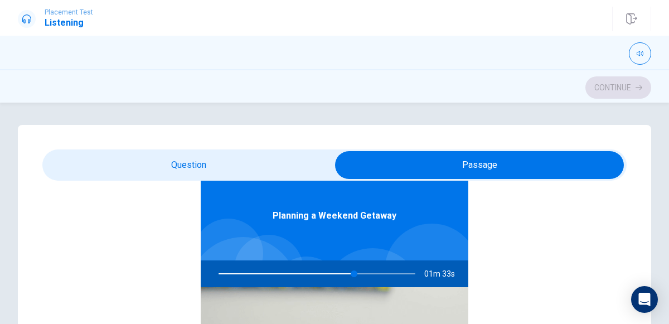
type input "69"
click at [101, 167] on input "checkbox" at bounding box center [479, 165] width 876 height 28
checkbox input "false"
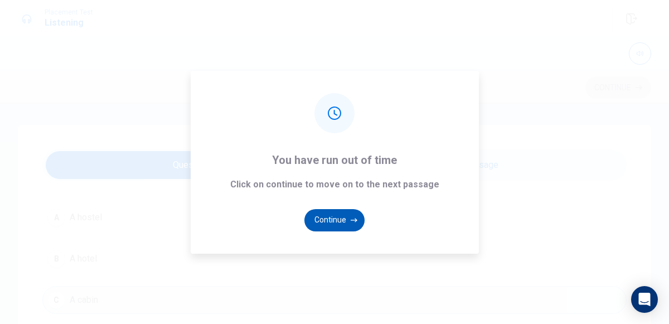
click at [346, 221] on button "Continue" at bounding box center [334, 220] width 60 height 22
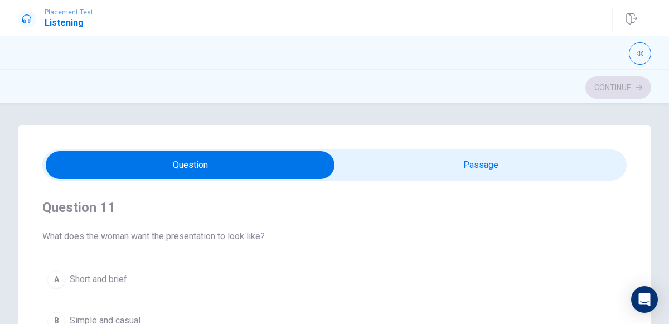
click at [389, 250] on div "Question 11 What does the woman want the presentation to look like? A Short and…" at bounding box center [334, 308] width 584 height 254
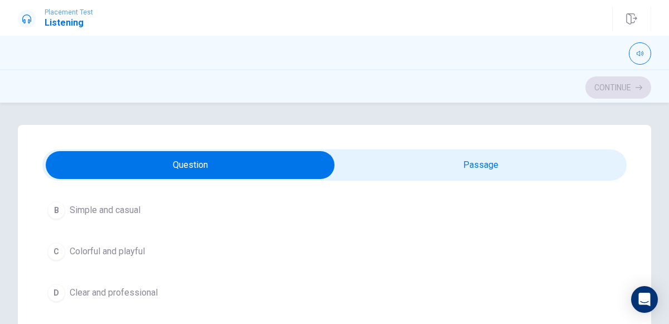
scroll to position [111, 0]
click at [56, 291] on div "D" at bounding box center [56, 292] width 18 height 18
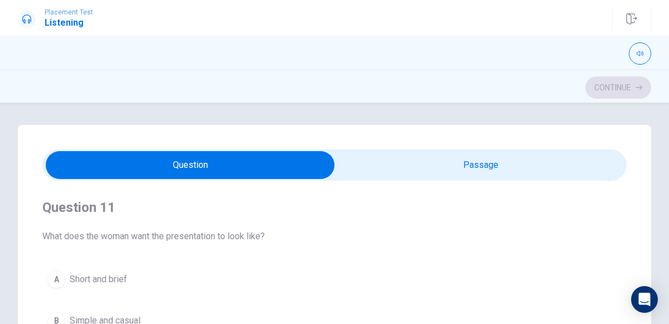
scroll to position [0, 0]
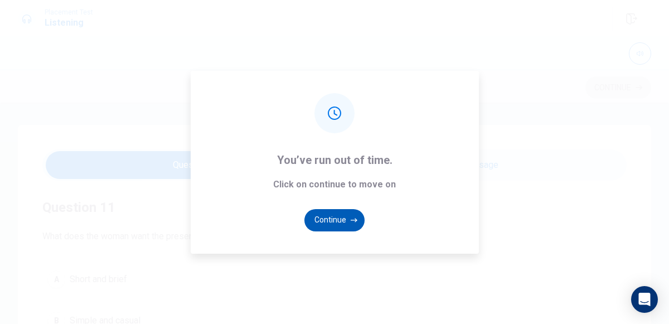
click at [334, 221] on button "Continue" at bounding box center [334, 220] width 60 height 22
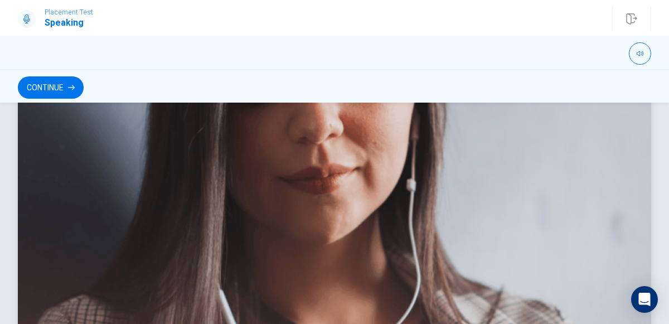
scroll to position [211, 0]
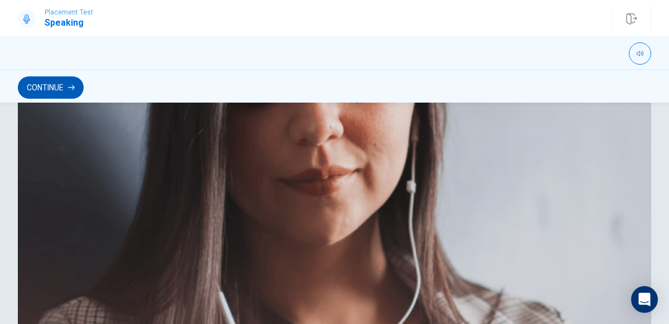
click at [47, 90] on button "Continue" at bounding box center [51, 87] width 66 height 22
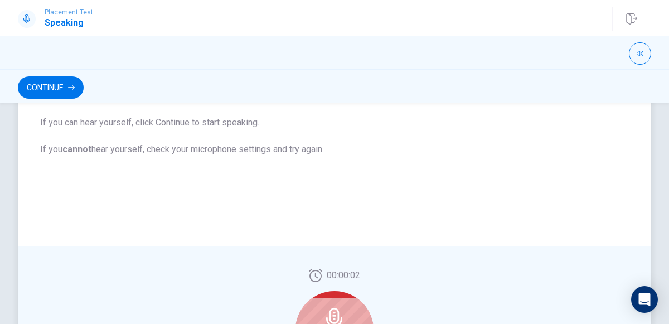
click at [462, 202] on div "Checking the Microphone Check if your microphone works here. Record your voice.…" at bounding box center [334, 80] width 633 height 332
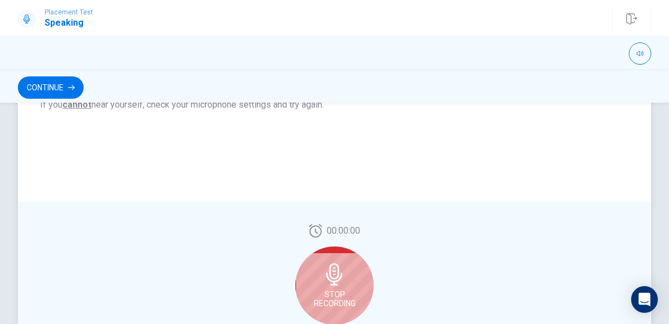
scroll to position [270, 0]
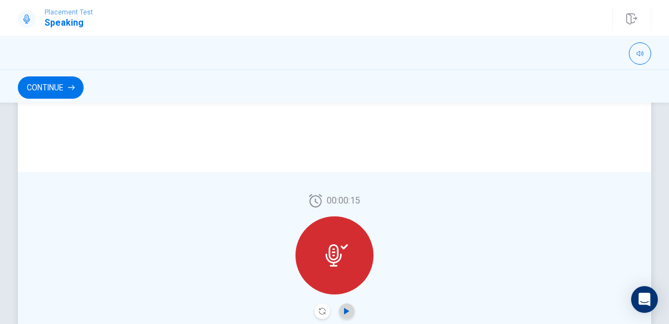
click at [347, 314] on icon "Play Audio" at bounding box center [346, 311] width 7 height 7
click at [47, 88] on button "Continue" at bounding box center [51, 87] width 66 height 22
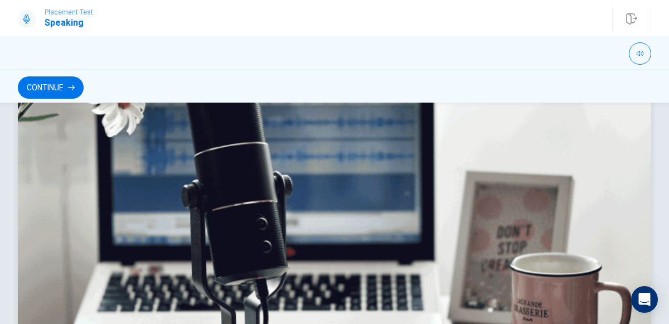
click at [203, 128] on img at bounding box center [334, 224] width 633 height 301
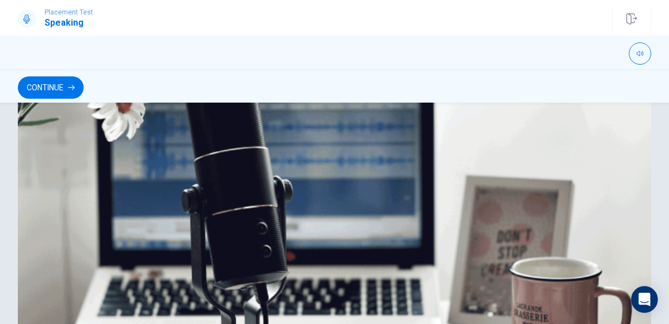
scroll to position [244, 0]
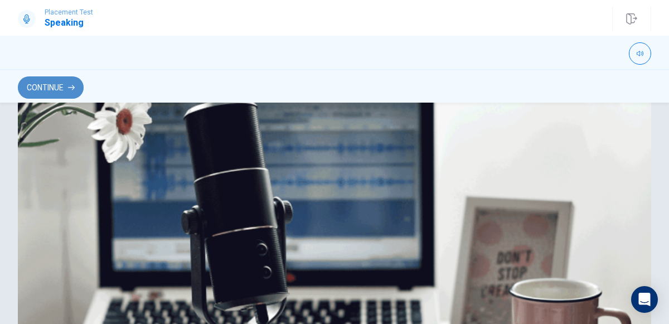
click at [44, 91] on button "Continue" at bounding box center [51, 87] width 66 height 22
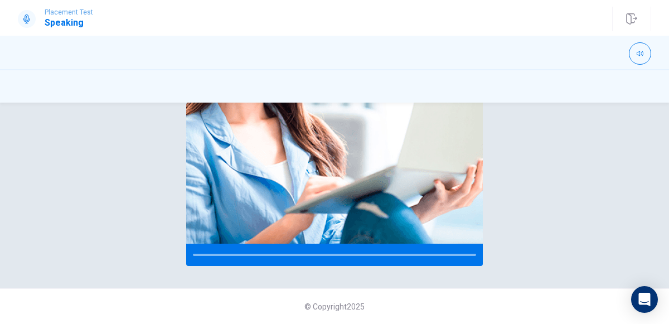
scroll to position [231, 0]
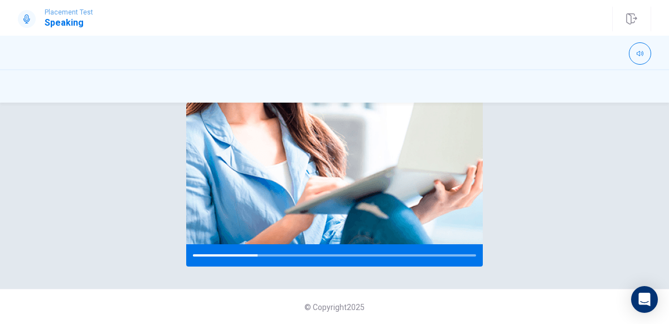
click at [522, 144] on div "Please Listen Carefully" at bounding box center [334, 80] width 669 height 373
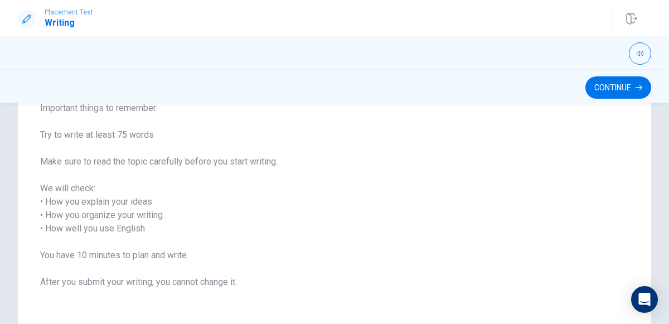
scroll to position [144, 0]
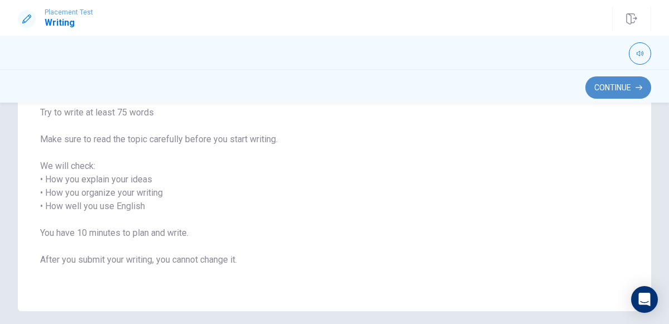
click at [626, 81] on button "Continue" at bounding box center [618, 87] width 66 height 22
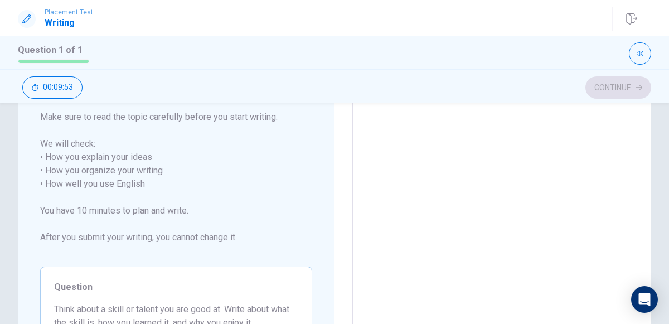
click at [361, 118] on textarea at bounding box center [492, 184] width 265 height 309
click at [370, 126] on textarea at bounding box center [492, 184] width 265 height 309
drag, startPoint x: 230, startPoint y: 270, endPoint x: 231, endPoint y: 255, distance: 15.1
click at [231, 255] on div "Write about your opinion on a topic. Important things to remember: Try to write…" at bounding box center [176, 197] width 272 height 335
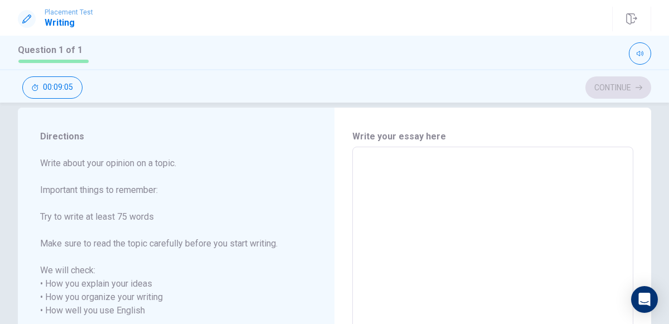
scroll to position [0, 0]
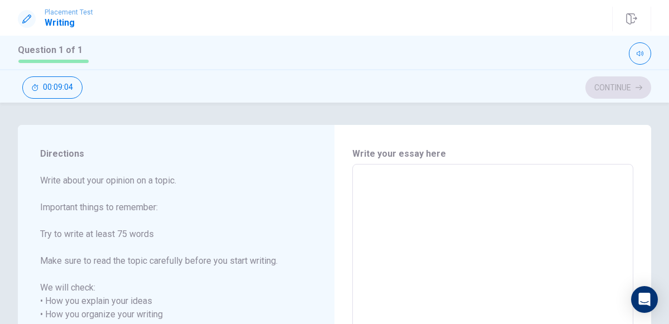
click at [363, 185] on textarea at bounding box center [492, 327] width 265 height 309
type textarea "o"
type textarea "x"
type textarea "I"
type textarea "x"
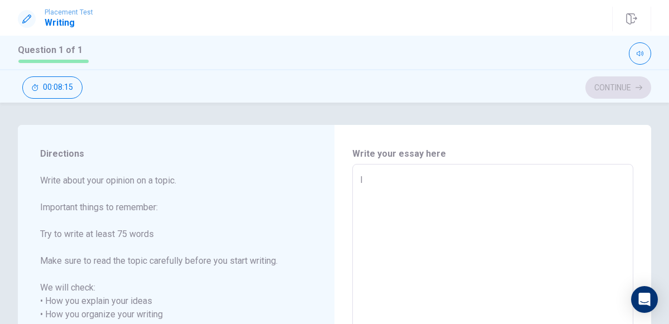
type textarea "I"
type textarea "x"
type textarea "I l"
type textarea "x"
type textarea "I li"
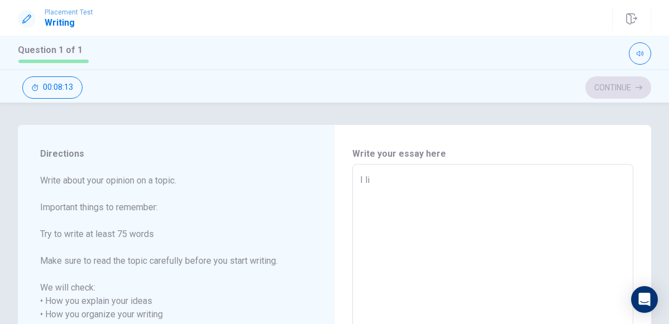
type textarea "x"
type textarea "I lik"
type textarea "x"
type textarea "I like"
type textarea "x"
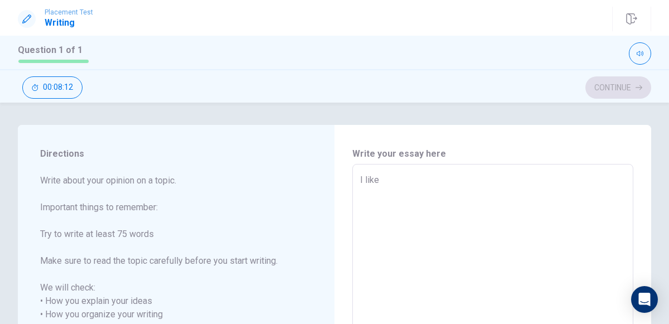
type textarea "I like"
type textarea "x"
type textarea "I like s"
type textarea "x"
type textarea "I like si"
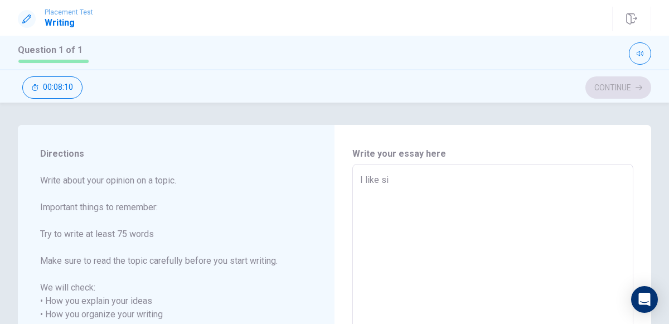
type textarea "x"
type textarea "I like sin"
type textarea "x"
type textarea "I like sing"
type textarea "x"
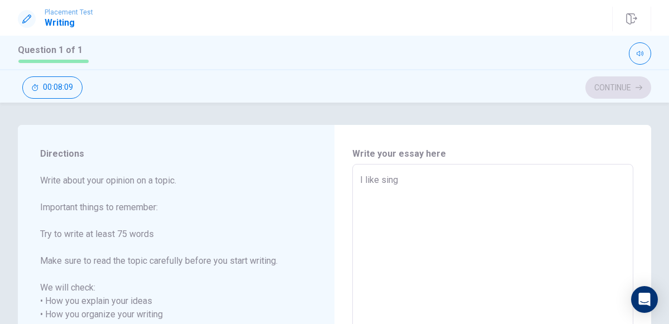
type textarea "I like singi"
type textarea "x"
type textarea "I like singig"
type textarea "x"
type textarea "I like singigi"
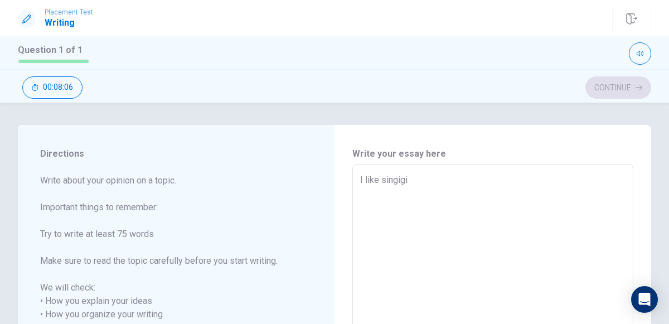
type textarea "x"
type textarea "I like singigin"
type textarea "x"
type textarea "I like singiging"
type textarea "x"
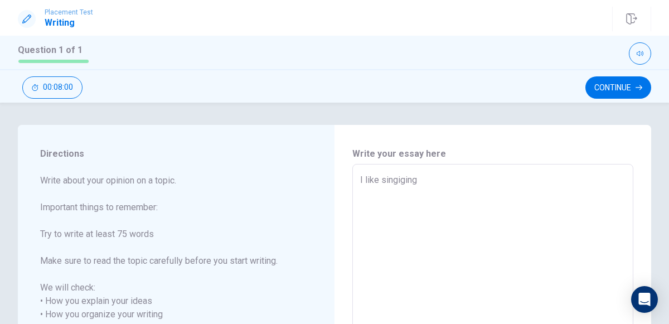
type textarea "I like singigin"
type textarea "x"
type textarea "I like singigi"
type textarea "x"
type textarea "I like singig"
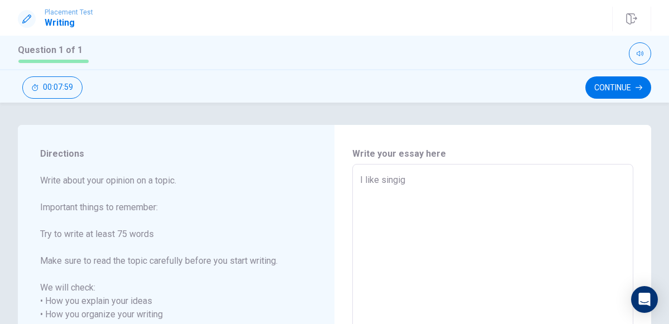
type textarea "x"
type textarea "I like singi"
type textarea "x"
type textarea "I like singin"
type textarea "x"
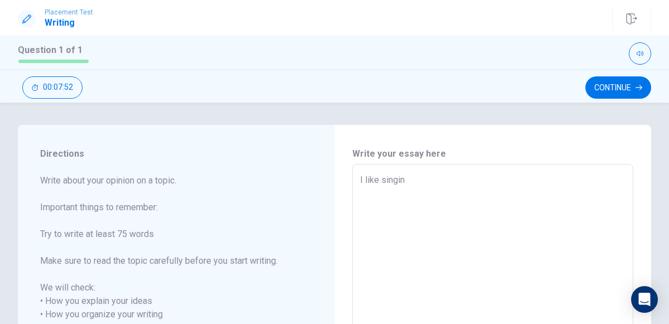
type textarea "I like singing"
type textarea "x"
type textarea "I like singing"
type textarea "x"
type textarea "I like singing"
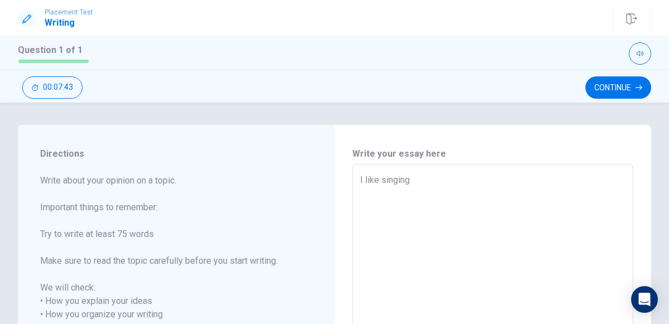
type textarea "x"
type textarea "I like singin"
type textarea "x"
type textarea "I like singin"
type textarea "x"
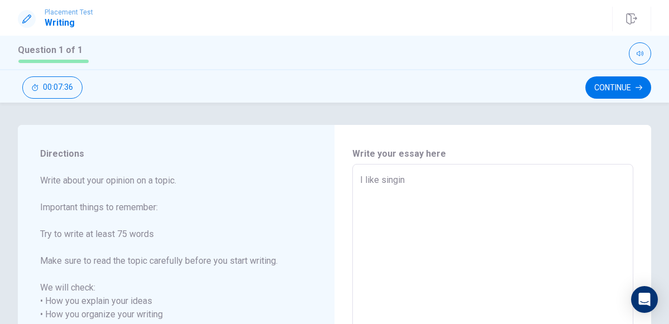
type textarea "I like singin b"
type textarea "x"
type textarea "I like singin be"
type textarea "x"
type textarea "I like singin bea"
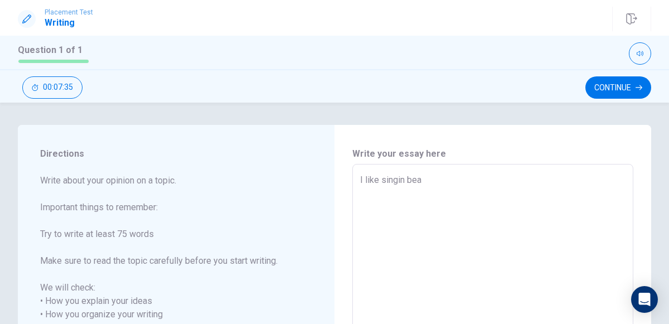
type textarea "x"
type textarea "I like singin beac"
type textarea "x"
type textarea "I like singin beaco"
type textarea "x"
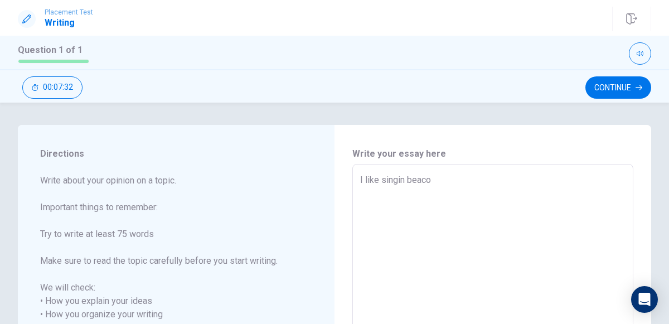
type textarea "I like singin beac"
type textarea "x"
type textarea "I like singin beacu"
type textarea "x"
type textarea "I like singin beacuo"
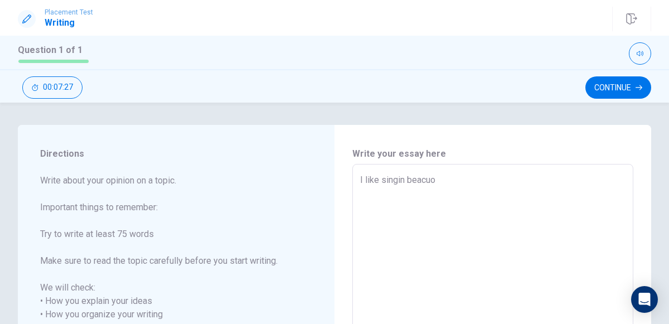
type textarea "x"
type textarea "I like singin beacu"
type textarea "x"
type textarea "I like singin beac"
type textarea "x"
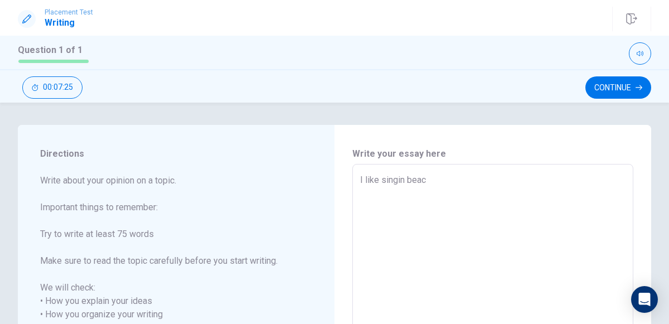
type textarea "I like singin beaco"
type textarea "x"
type textarea "I like singin beacou"
type textarea "x"
type textarea "I like singin beacous"
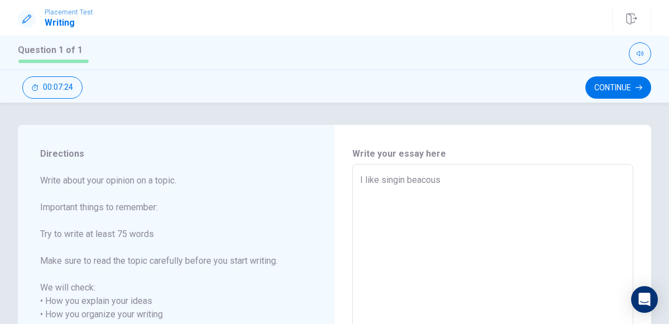
type textarea "x"
type textarea "I like singin beacouse"
type textarea "x"
type textarea "I like singin beacous"
type textarea "x"
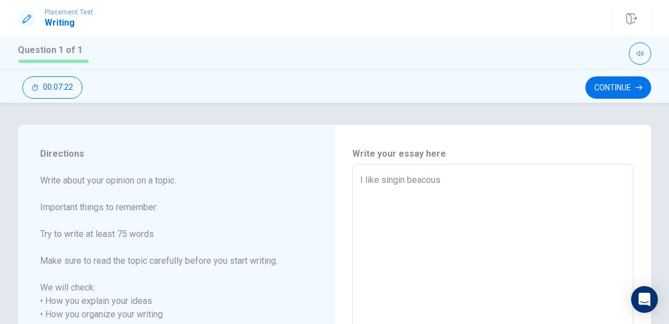
type textarea "I like singin beacou"
type textarea "x"
type textarea "I like singin beaco"
type textarea "x"
type textarea "I like singin beac"
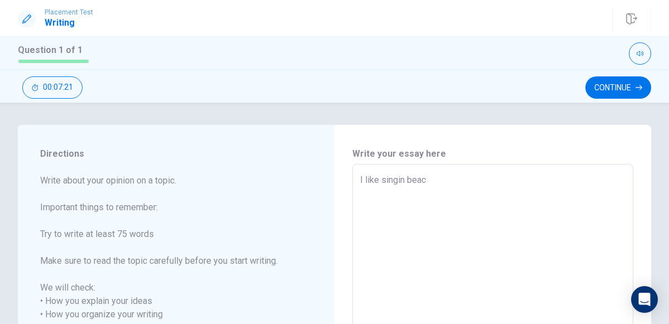
type textarea "x"
type textarea "I like singin bea"
type textarea "x"
type textarea "I like singin beac"
type textarea "x"
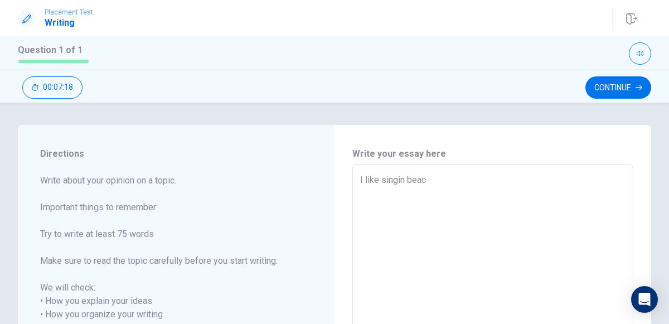
type textarea "I like singin beacu"
type textarea "x"
type textarea "I like singin beacus"
type textarea "x"
type textarea "I like singin beacuse"
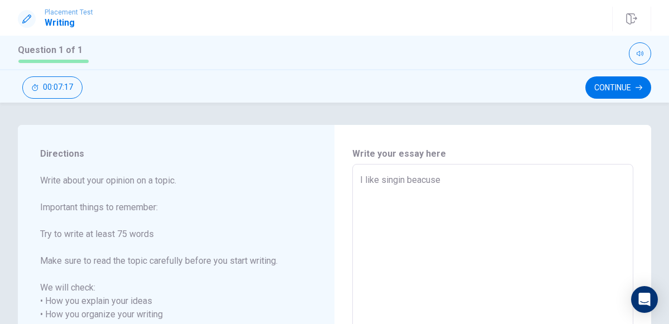
type textarea "x"
type textarea "I like singin beacuse"
type textarea "x"
type textarea "I like singin beacuse I"
type textarea "x"
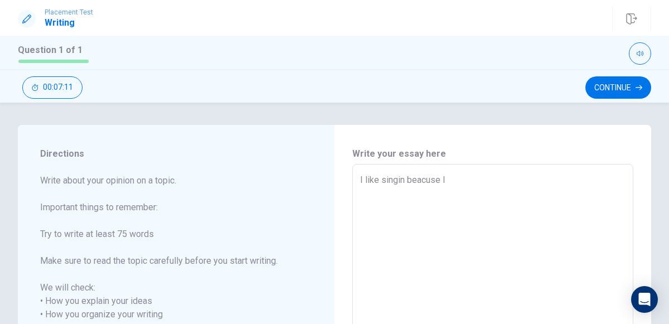
type textarea "I like singin beacuse I"
type textarea "x"
type textarea "I like singin beacuse I c"
type textarea "x"
type textarea "I like singin beacuse I ca"
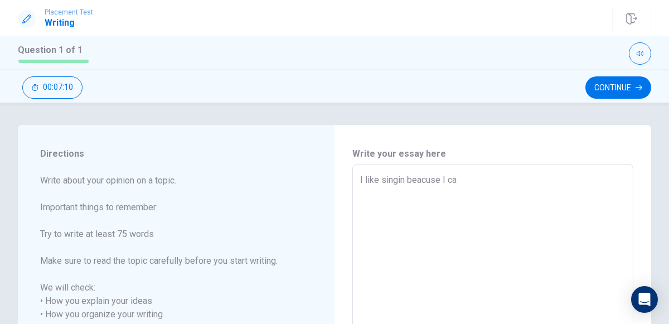
type textarea "x"
type textarea "I like singin beacuse I can"
type textarea "x"
type textarea "I like singin beacuse I can"
type textarea "x"
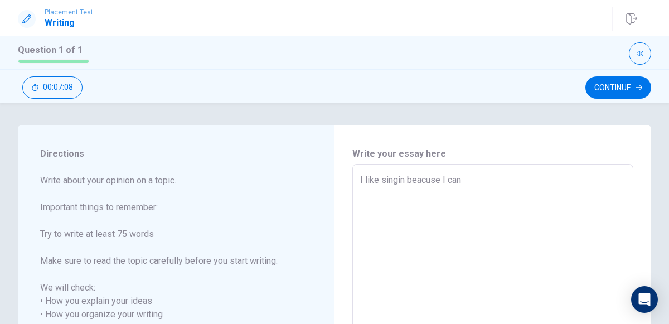
type textarea "I like singin beacuse I can m"
type textarea "x"
type textarea "I like singin beacuse I can ma"
type textarea "x"
type textarea "I like singin beacuse I can mak"
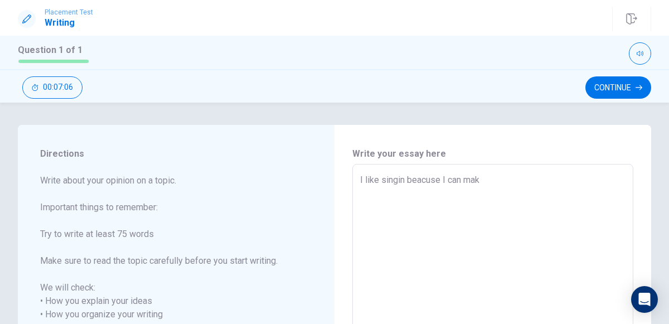
type textarea "x"
type textarea "I like singin beacuse I can make"
type textarea "x"
type textarea "I like singin beacuse I can make"
type textarea "x"
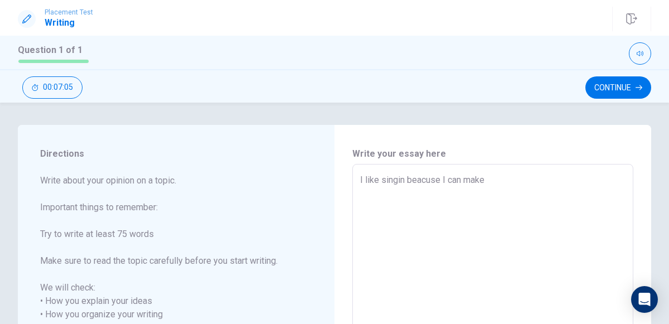
type textarea "I like singin beacuse I can make m"
type textarea "x"
type textarea "I like singin beacuse I can make ma"
type textarea "x"
type textarea "I like singin beacuse I can make man"
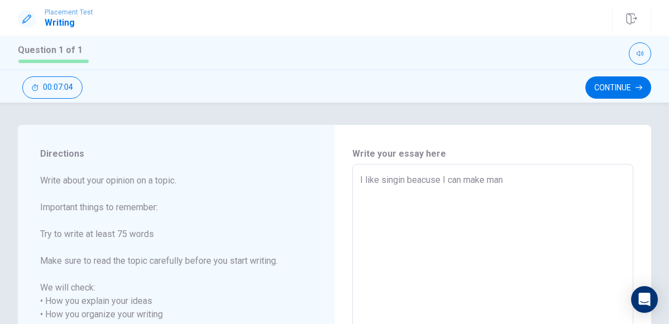
type textarea "x"
type textarea "I like singin beacuse I can make many"
type textarea "x"
type textarea "I like singin beacuse I can make many"
type textarea "x"
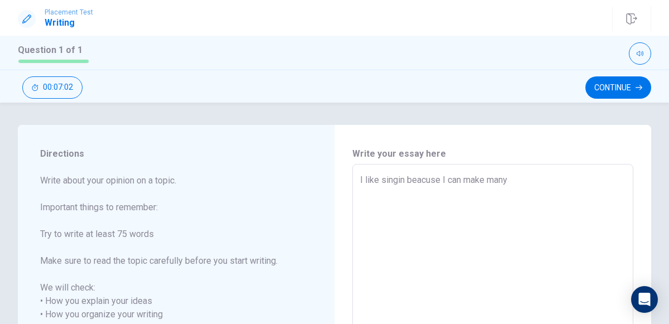
type textarea "I like singin beacuse I can make many t"
type textarea "x"
type textarea "I like singin beacuse I can make many to"
type textarea "x"
type textarea "I like singin beacuse I can make many ton"
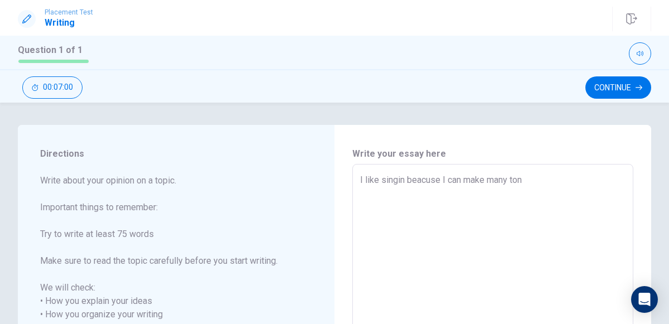
type textarea "x"
type textarea "I like singin beacuse I can make many tons"
type textarea "x"
type textarea "I like singin beacuse I can make many tons"
type textarea "x"
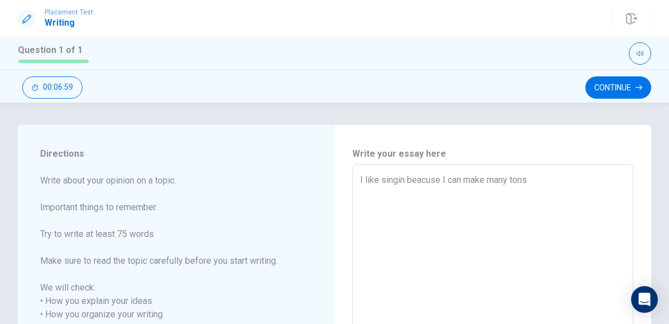
type textarea "I like singin beacuse I can make many tons o"
type textarea "x"
type textarea "I like singin beacuse I can make many tons of"
type textarea "x"
type textarea "I like singin beacuse I can make many tons of"
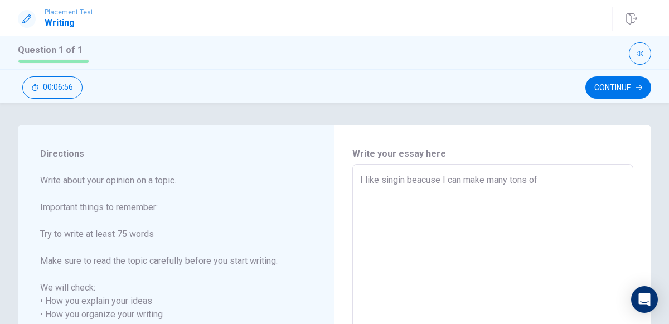
type textarea "x"
type textarea "I like singin beacuse I can make many tons of v"
type textarea "x"
type textarea "I like singin beacuse I can make many tons of vo"
type textarea "x"
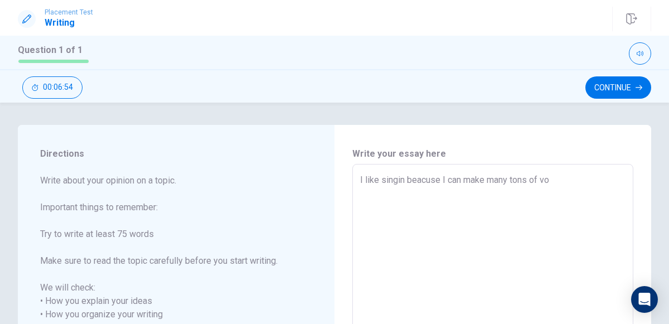
type textarea "I like singin beacuse I can make many tons of voi"
type textarea "x"
type textarea "I like singin beacuse I can make many tons of voic"
type textarea "x"
type textarea "I like singin beacuse I can make many tons of voice"
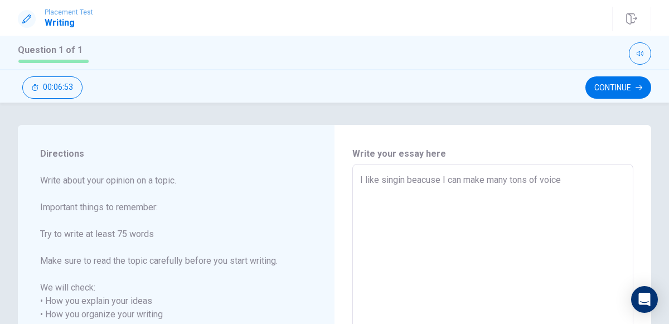
type textarea "x"
type textarea "I like singin beacuse I can make many tons of voice"
type textarea "x"
type textarea "I like singin beacuse I can make many tons of voice ,"
type textarea "x"
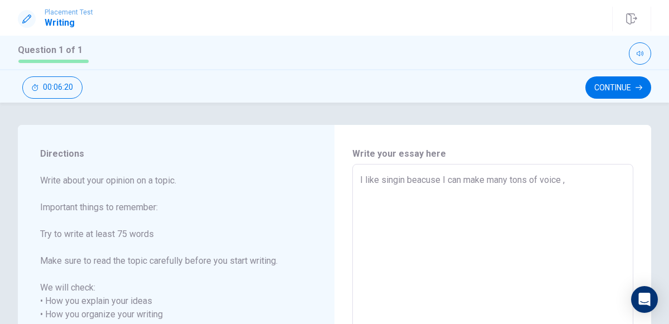
type textarea "I like singin beacuse I can make many tons of voice ,"
type textarea "x"
type textarea "I like singin beacuse I can make many tons of voice ,"
type textarea "x"
type textarea "I like singin beacuse I can make many tons of voice"
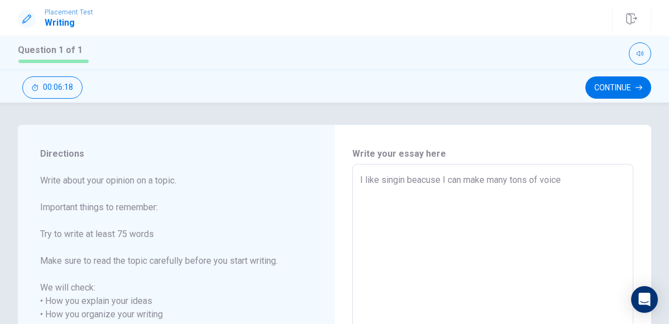
type textarea "x"
type textarea "I like singin beacuse I can make many tons of voice ."
click at [388, 271] on textarea "I like singin beacuse I can make many tons of voice ." at bounding box center [492, 327] width 265 height 309
click at [481, 266] on textarea "I like singin beacuse I can make many tons of voice ." at bounding box center [492, 327] width 265 height 309
click at [586, 270] on textarea "I like singin beacuse I can make many tons of voice ." at bounding box center [492, 327] width 265 height 309
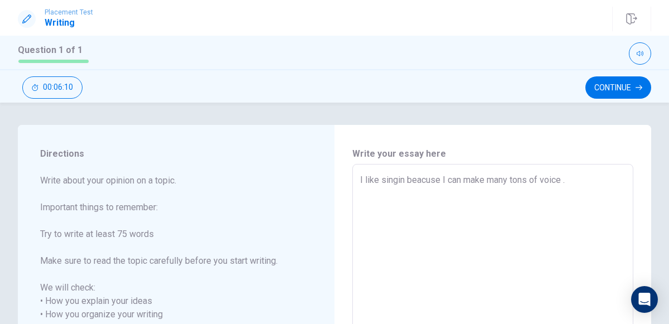
type textarea "x"
type textarea "I like singin beacuse I can make many tons of voice ."
click at [265, 211] on span "Write about your opinion on a topic. Important things to remember: Try to write…" at bounding box center [176, 287] width 272 height 227
click at [568, 181] on textarea "I like singin beacuse I can make many tons of voice ." at bounding box center [492, 327] width 265 height 309
type textarea "x"
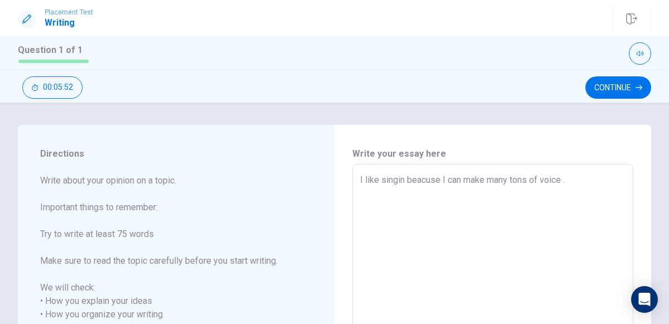
type textarea "I like singin beacuse I can make many tons of voice .I"
type textarea "x"
type textarea "I like singin beacuse I can make many tons of voice .I"
type textarea "x"
type textarea "I like singin beacuse I can make many tons of voice .I s"
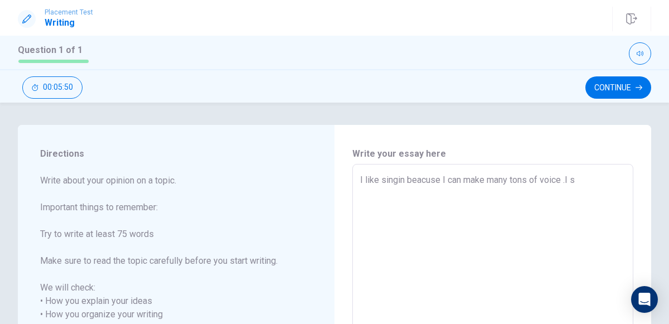
type textarea "x"
type textarea "I like singin beacuse I can make many tons of voice .I st"
type textarea "x"
type textarea "I like singin beacuse I can make many tons of voice .I sta"
type textarea "x"
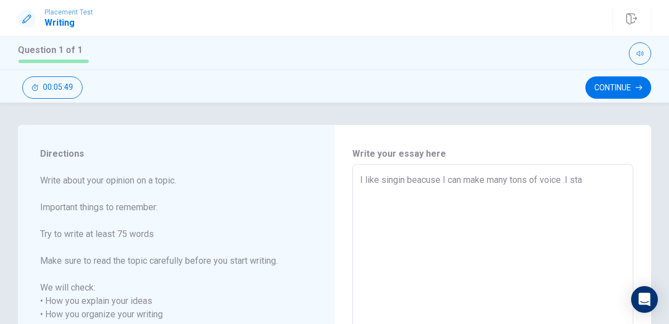
type textarea "I like singin beacuse I can make many tons of voice .I star"
type textarea "x"
type textarea "I like singin beacuse I can make many tons of voice .I start"
type textarea "x"
type textarea "I like singin beacuse I can make many tons of voice .I starte"
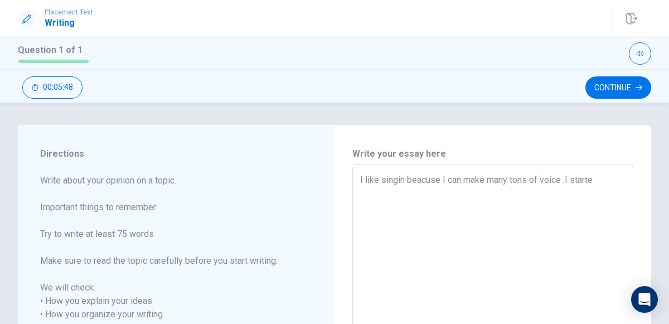
type textarea "x"
type textarea "I like singin beacuse I can make many tons of voice .I started"
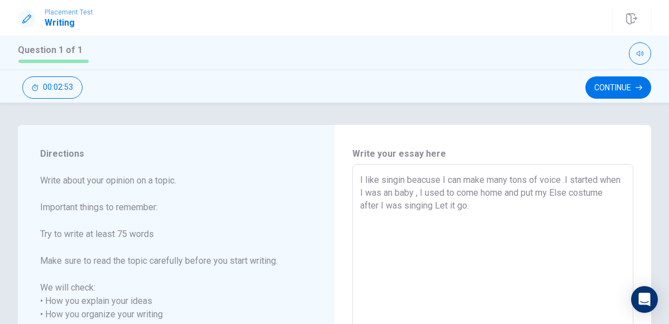
click at [300, 210] on span "Write about your opinion on a topic. Important things to remember: Try to write…" at bounding box center [176, 287] width 272 height 227
click at [513, 207] on textarea "I like singin beacuse I can make many tons of voice .I started when I was an ba…" at bounding box center [492, 327] width 265 height 309
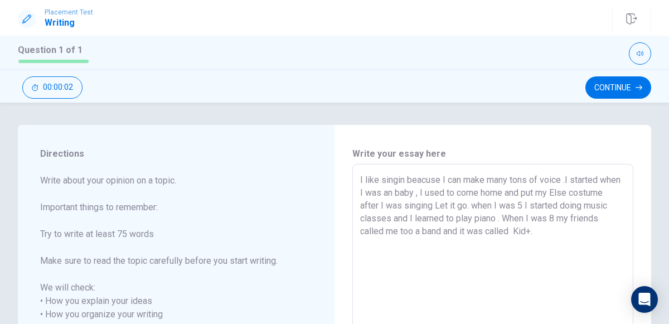
click at [236, 187] on span "Write about your opinion on a topic. Important things to remember: Try to write…" at bounding box center [176, 287] width 272 height 227
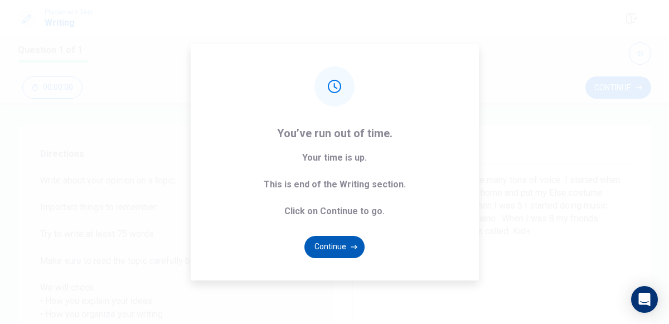
click at [337, 245] on button "Continue" at bounding box center [334, 247] width 60 height 22
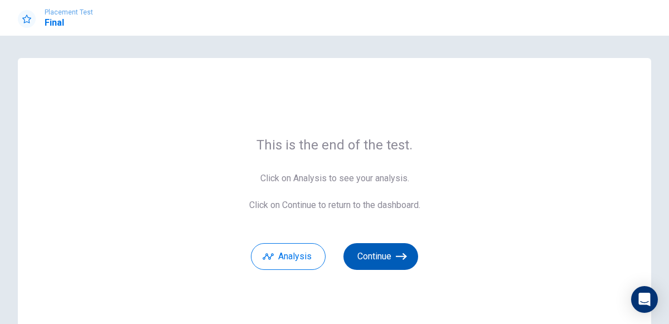
click at [384, 252] on button "Continue" at bounding box center [380, 256] width 75 height 27
